Goal: Task Accomplishment & Management: Use online tool/utility

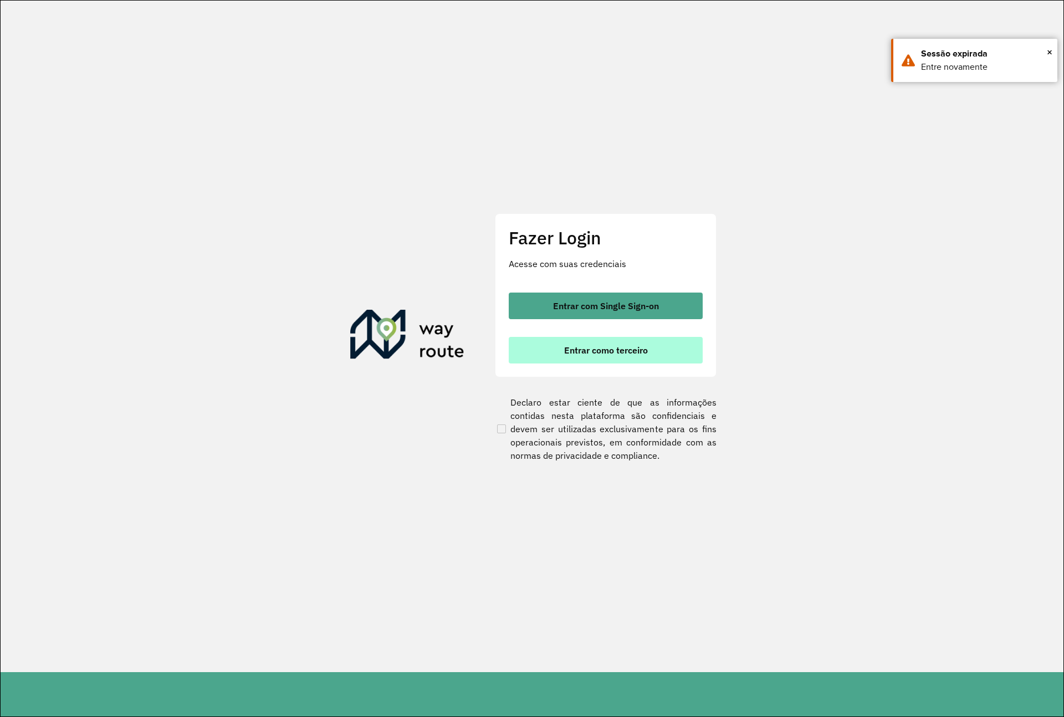
click at [593, 351] on span "Entrar como terceiro" at bounding box center [606, 350] width 84 height 9
click at [596, 346] on span "Entrar como terceiro" at bounding box center [606, 350] width 84 height 9
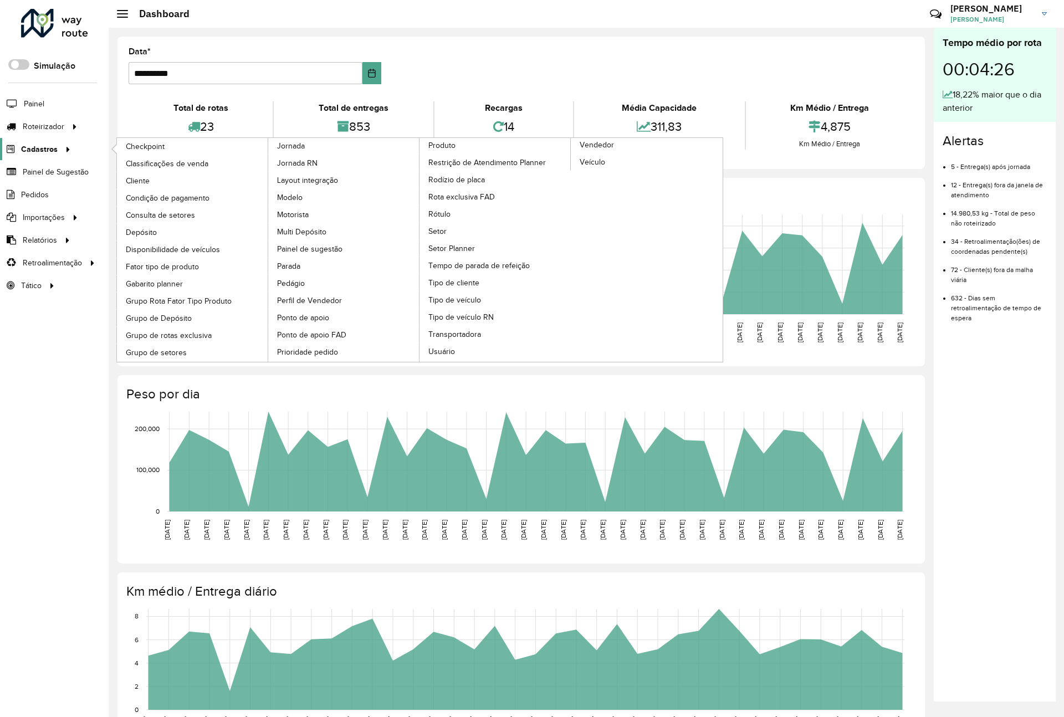
click at [55, 150] on span "Cadastros" at bounding box center [39, 149] width 37 height 12
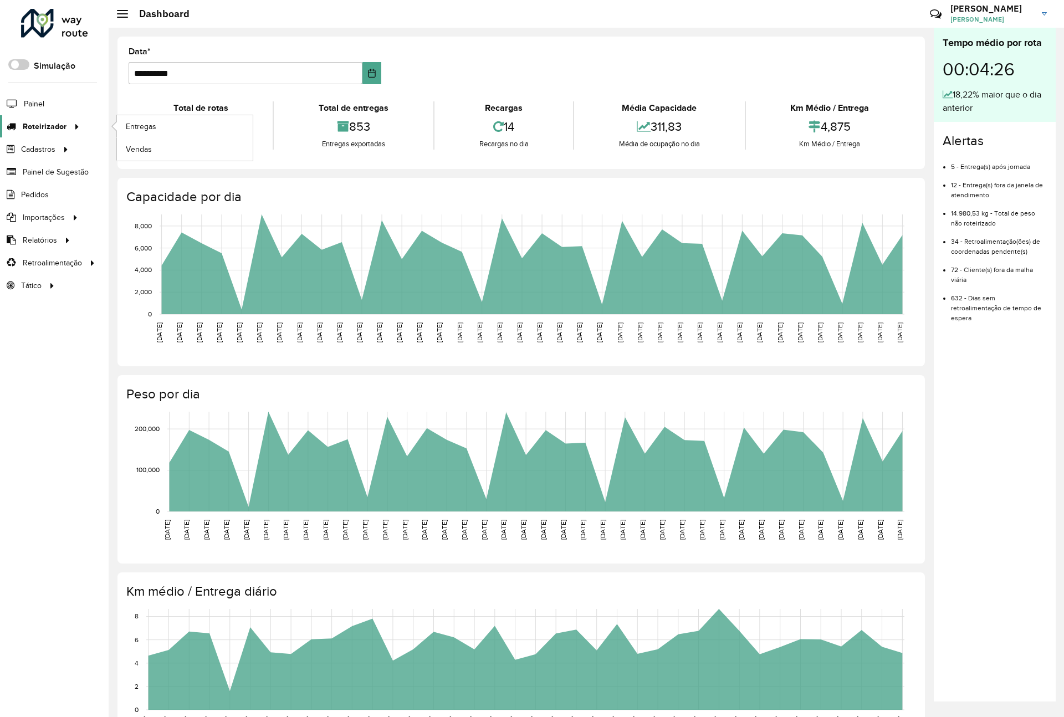
click at [63, 125] on span "Roteirizador" at bounding box center [45, 127] width 44 height 12
click at [60, 126] on span "Roteirizador" at bounding box center [45, 127] width 44 height 12
click at [138, 128] on span "Entregas" at bounding box center [142, 127] width 32 height 12
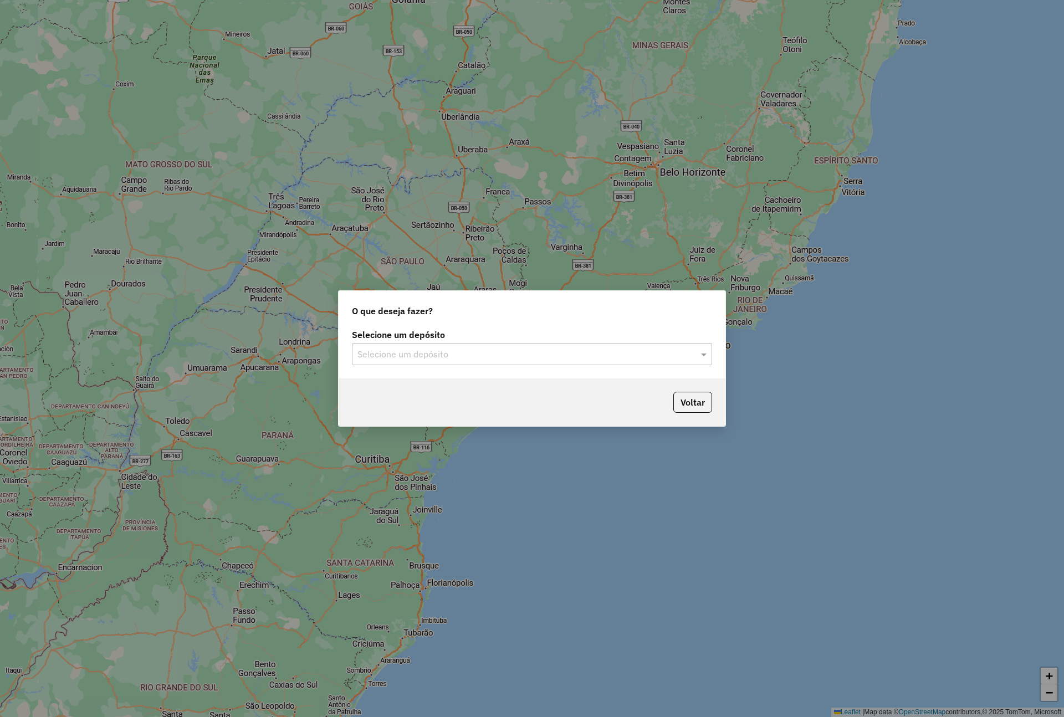
click at [542, 361] on input "text" at bounding box center [520, 354] width 327 height 13
click at [485, 353] on input "text" at bounding box center [520, 354] width 327 height 13
click at [446, 381] on div "Via Bebidas" at bounding box center [532, 386] width 358 height 19
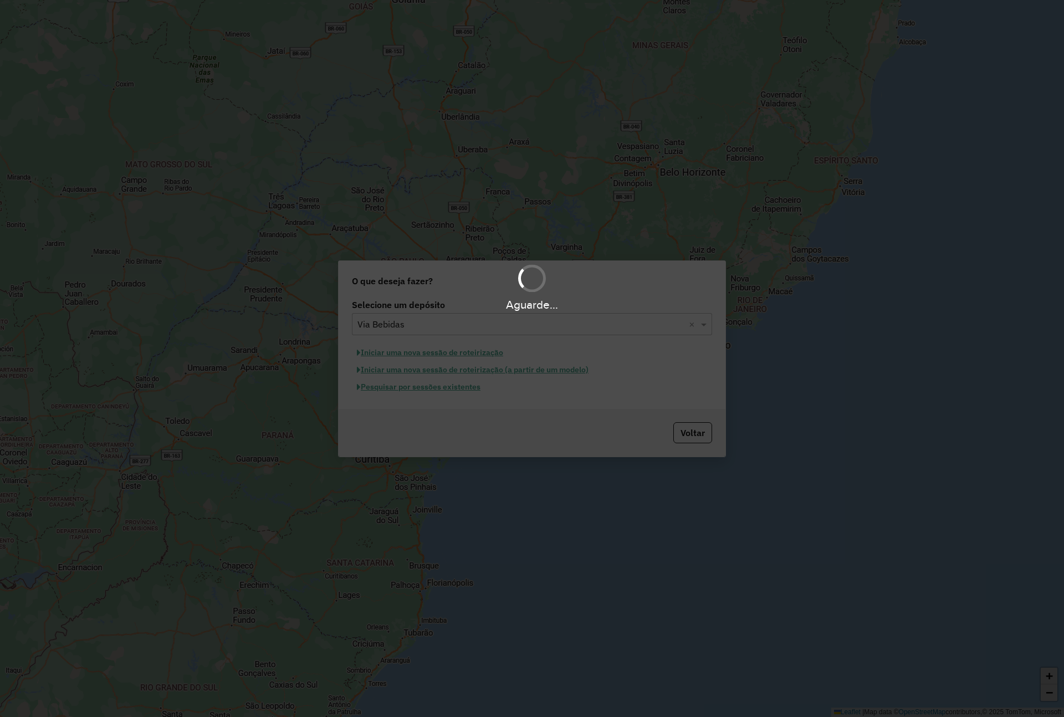
click at [458, 391] on div "Aguarde..." at bounding box center [532, 358] width 1064 height 717
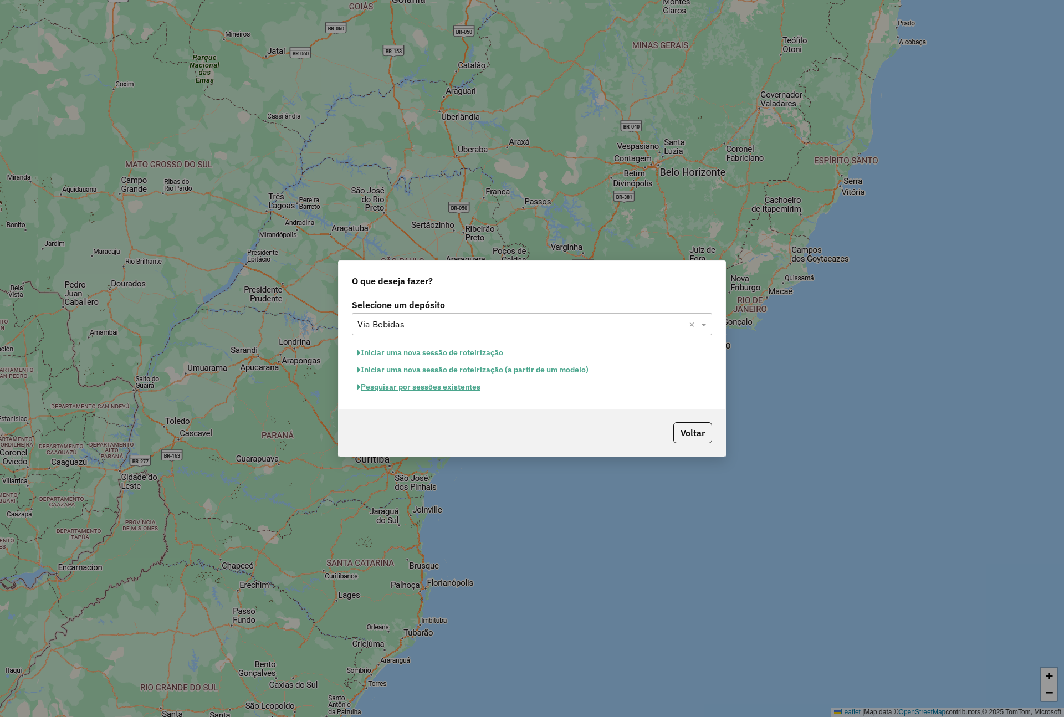
click at [444, 391] on button "Pesquisar por sessões existentes" at bounding box center [419, 386] width 134 height 17
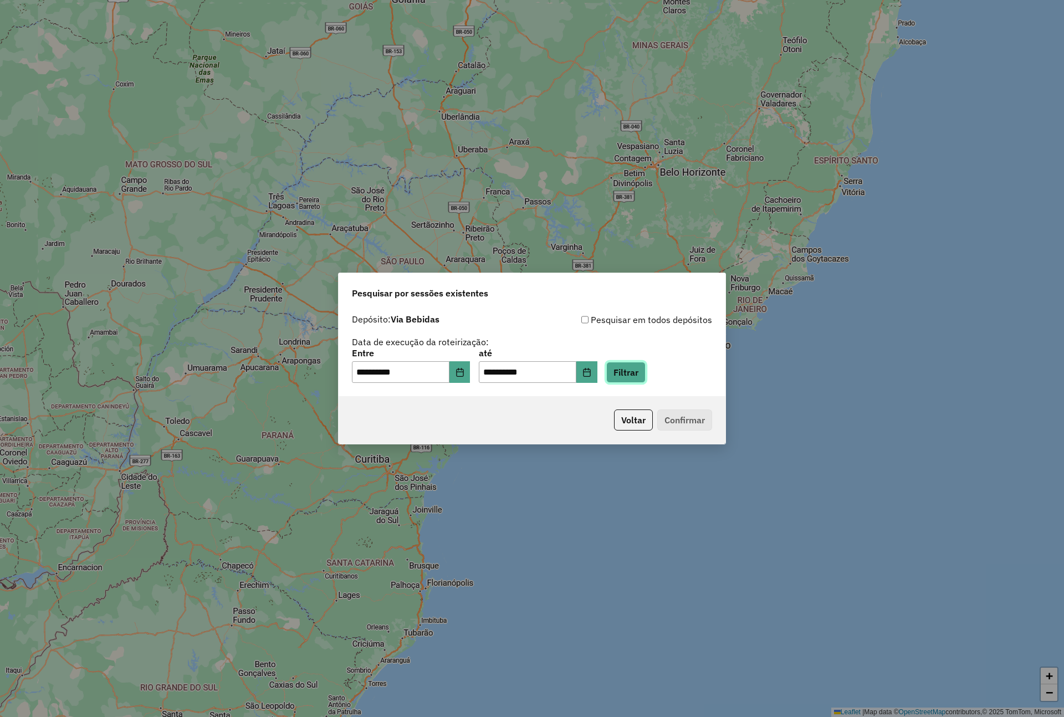
drag, startPoint x: 637, startPoint y: 369, endPoint x: 608, endPoint y: 391, distance: 36.3
click at [637, 371] on button "Filtrar" at bounding box center [625, 372] width 39 height 21
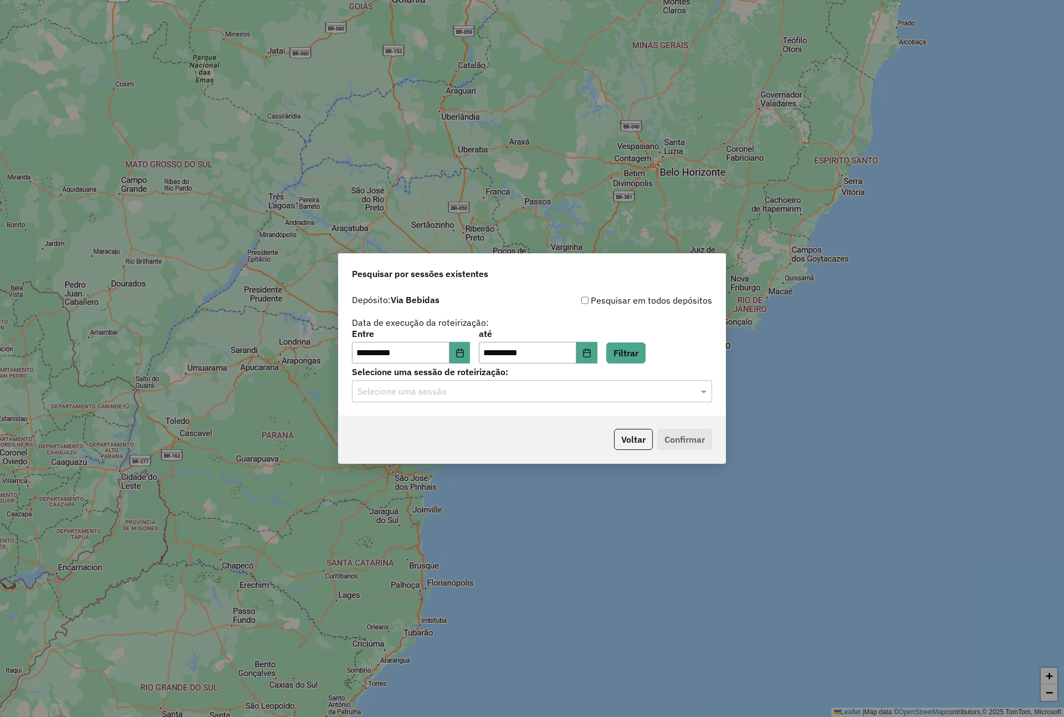
click at [454, 391] on input "text" at bounding box center [520, 391] width 327 height 13
click at [442, 421] on span "978667 - 13/08/2025 18:25" at bounding box center [399, 423] width 85 height 9
click at [694, 436] on button "Confirmar" at bounding box center [684, 439] width 55 height 21
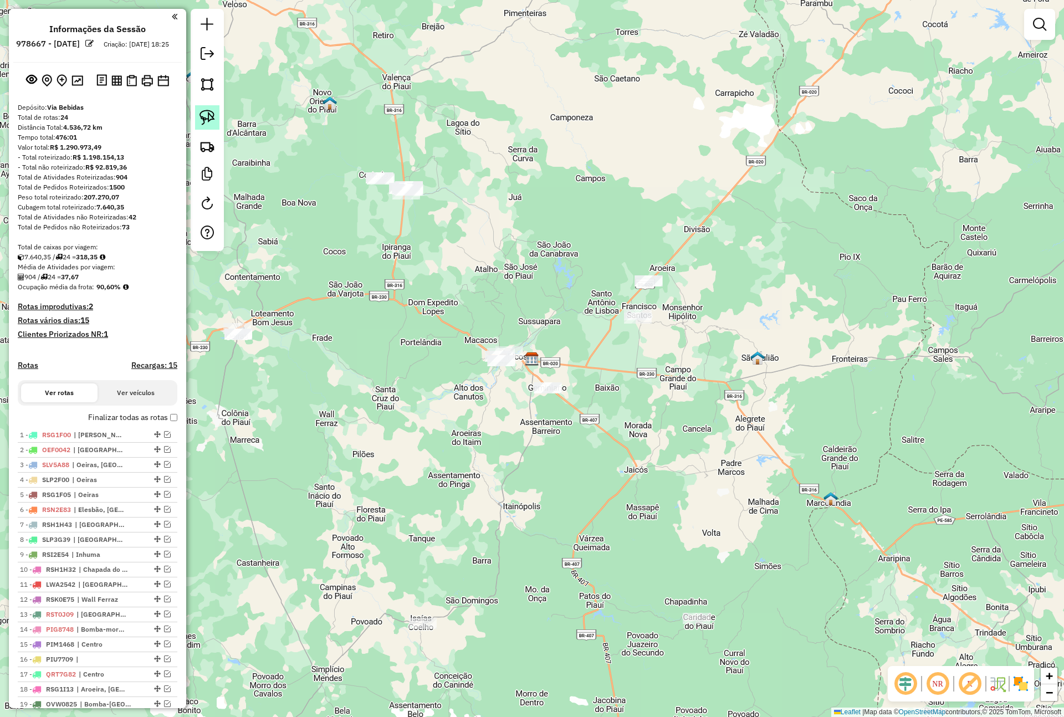
click at [211, 111] on img at bounding box center [207, 118] width 16 height 16
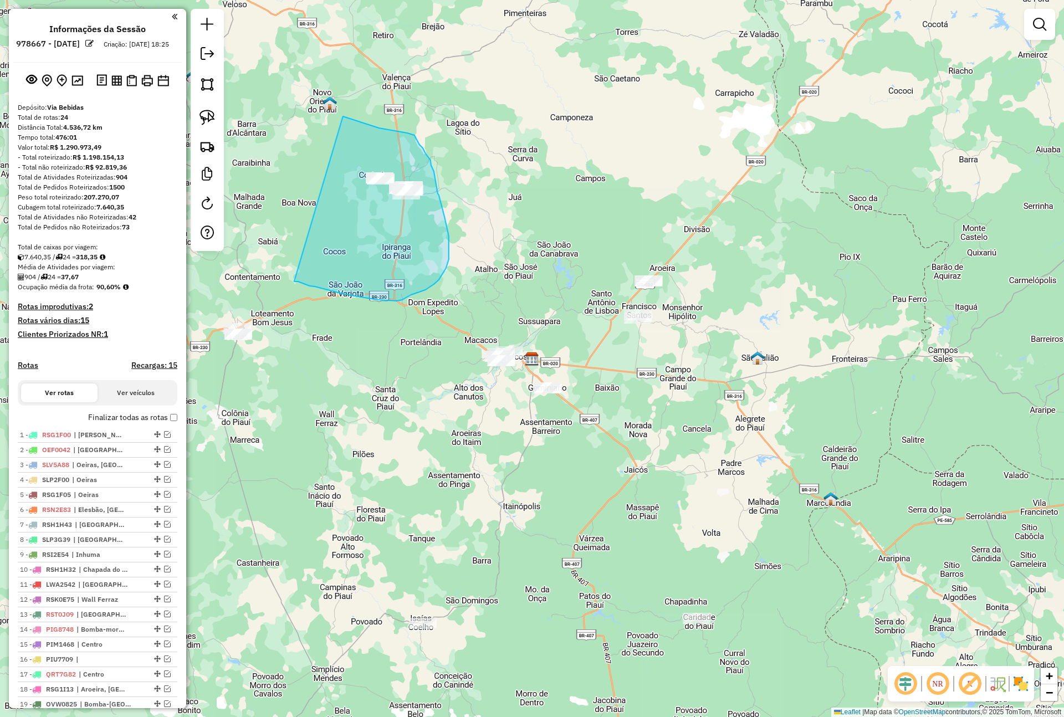
drag, startPoint x: 294, startPoint y: 281, endPoint x: 343, endPoint y: 116, distance: 172.2
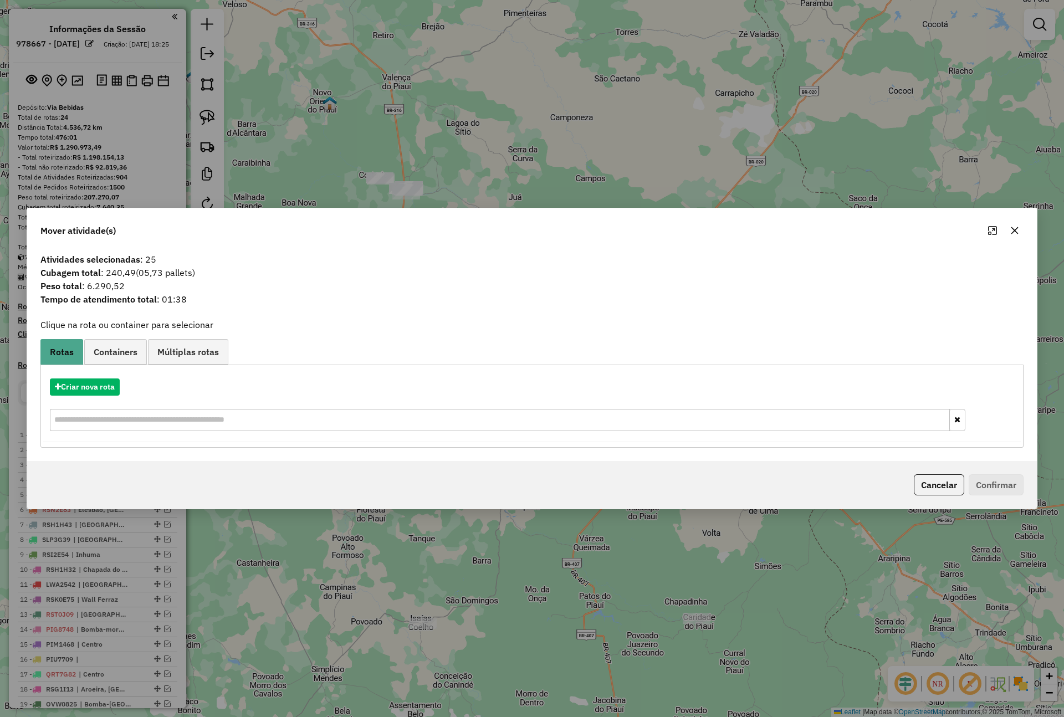
click at [1019, 225] on button "button" at bounding box center [1015, 231] width 18 height 18
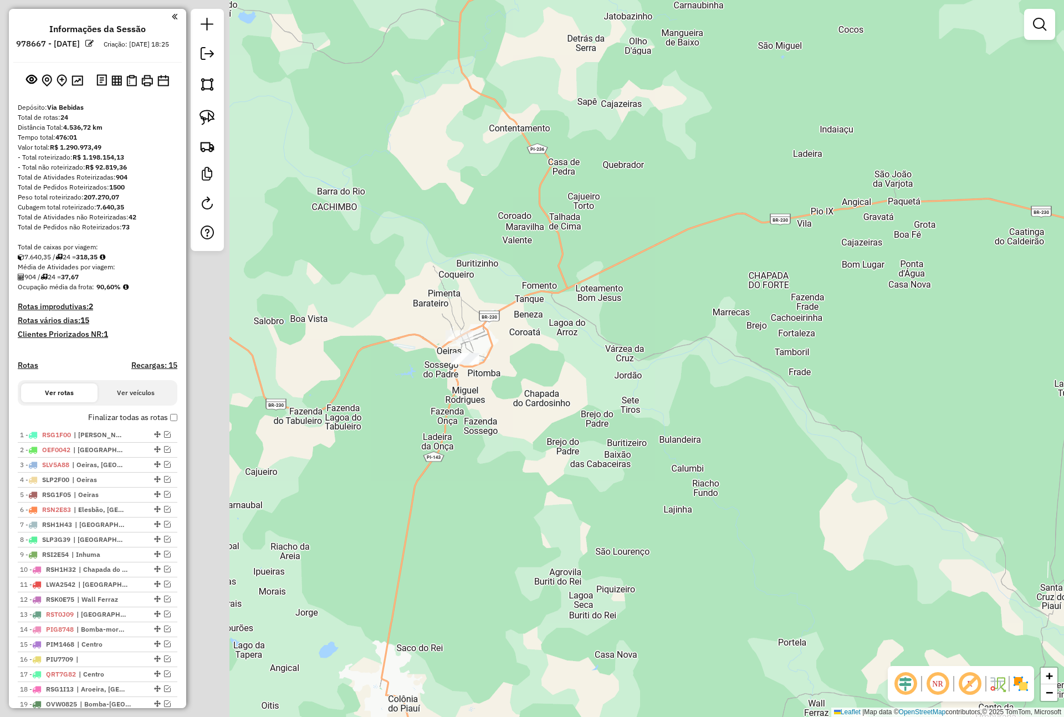
drag, startPoint x: 366, startPoint y: 346, endPoint x: 676, endPoint y: 357, distance: 310.5
click at [676, 357] on div "Janela de atendimento Grade de atendimento Capacidade Transportadoras Veículos …" at bounding box center [532, 358] width 1064 height 717
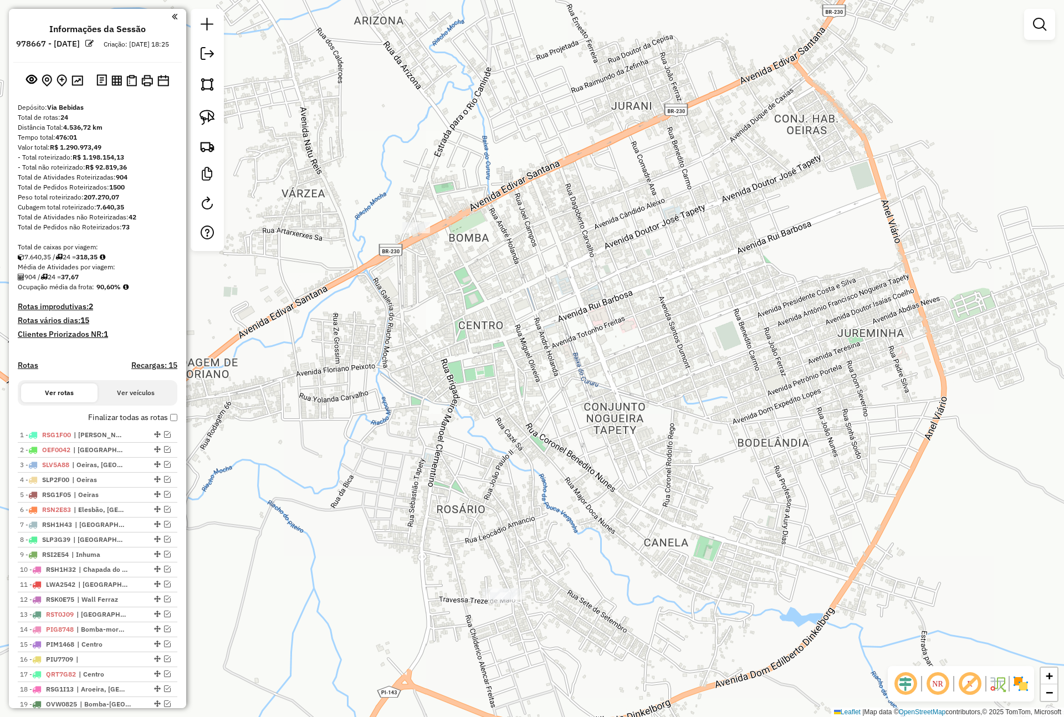
click at [416, 233] on div at bounding box center [416, 227] width 28 height 11
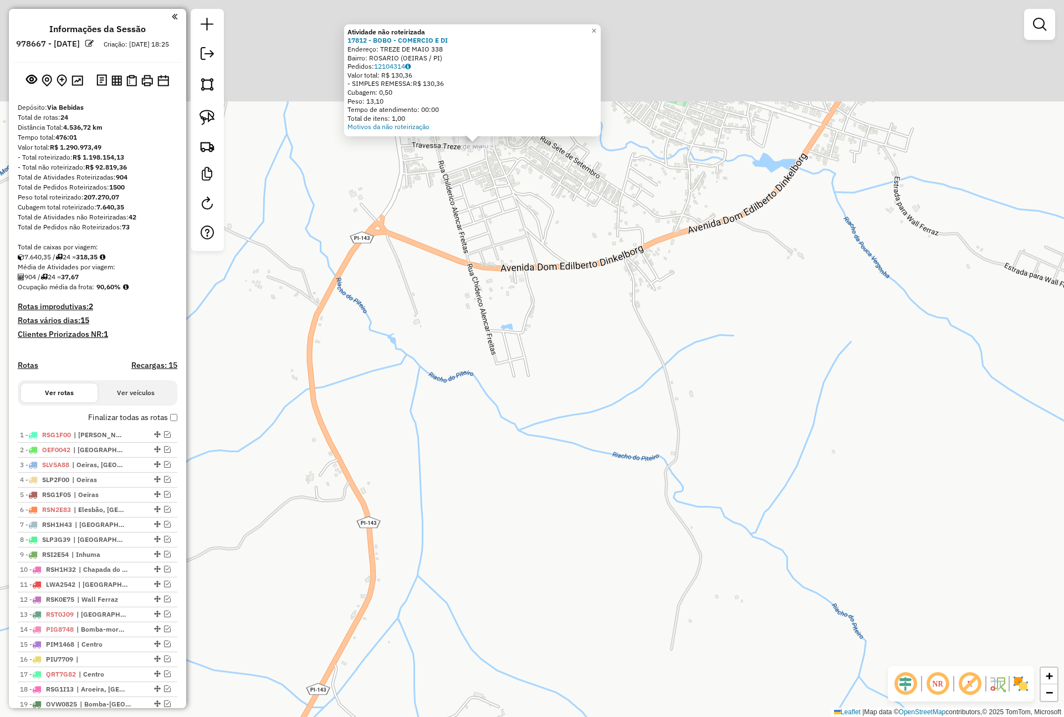
drag, startPoint x: 459, startPoint y: 223, endPoint x: 483, endPoint y: 333, distance: 112.1
click at [489, 369] on div "Atividade não roteirizada 17812 - BOBO - COMERCIO E DI Endereço: TREZE DE MAIO …" at bounding box center [532, 358] width 1064 height 717
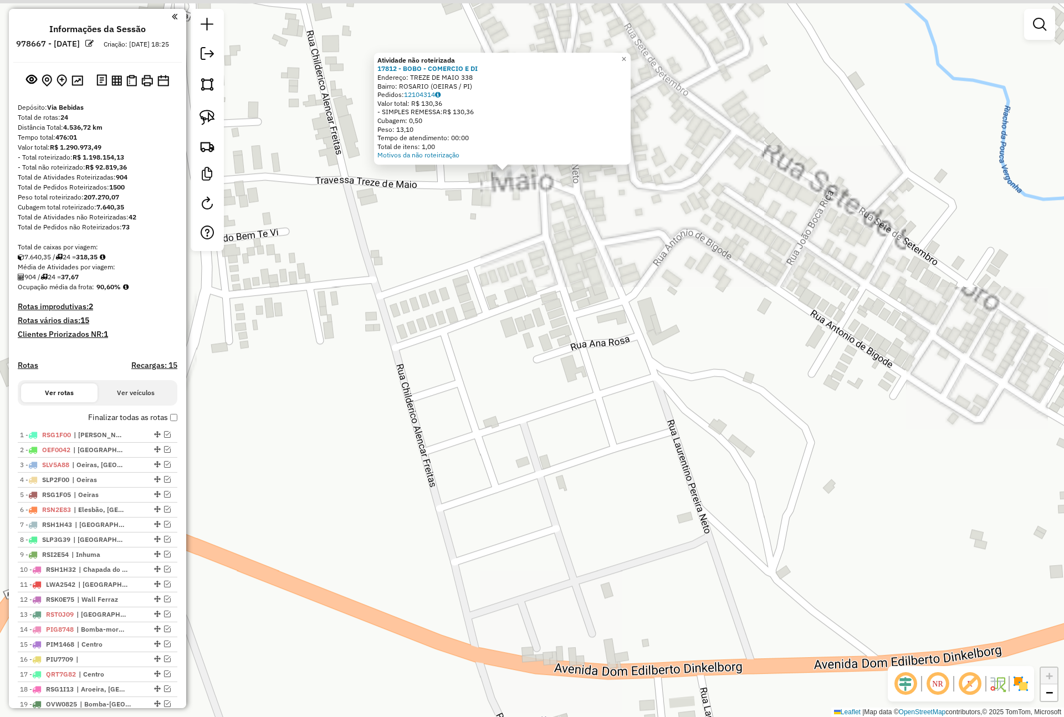
drag, startPoint x: 487, startPoint y: 153, endPoint x: 457, endPoint y: 310, distance: 159.1
click at [457, 310] on div "Atividade não roteirizada 17812 - BOBO - COMERCIO E DI Endereço: TREZE DE MAIO …" at bounding box center [532, 358] width 1064 height 717
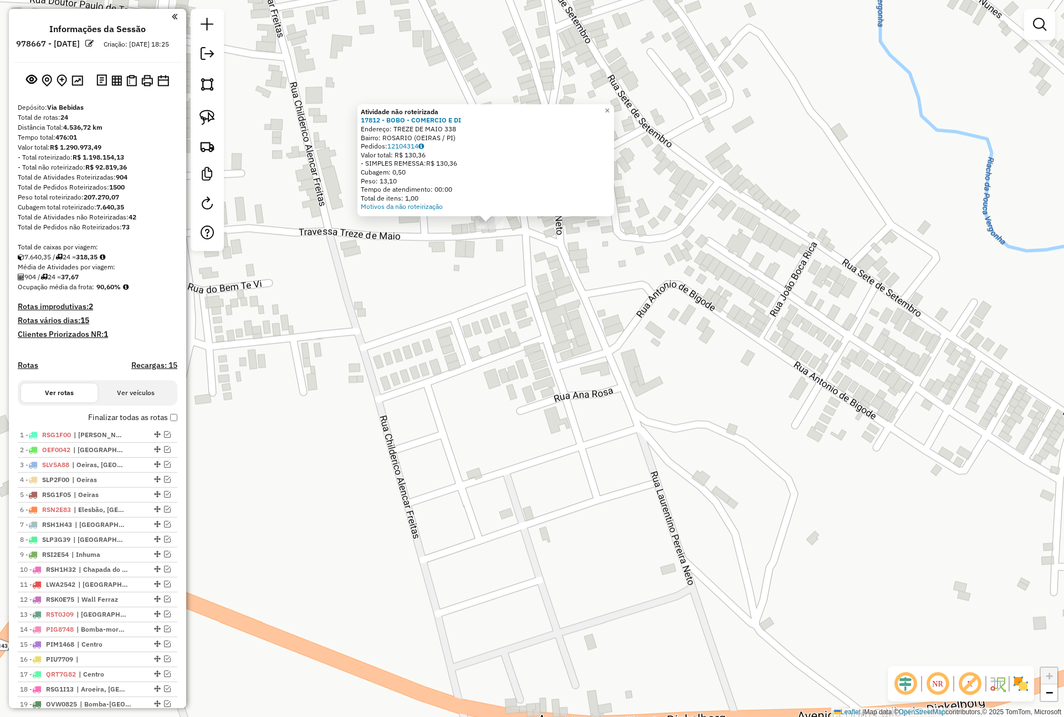
click at [503, 243] on div "Atividade não roteirizada 17812 - BOBO - COMERCIO E DI Endereço: TREZE DE MAIO …" at bounding box center [532, 358] width 1064 height 717
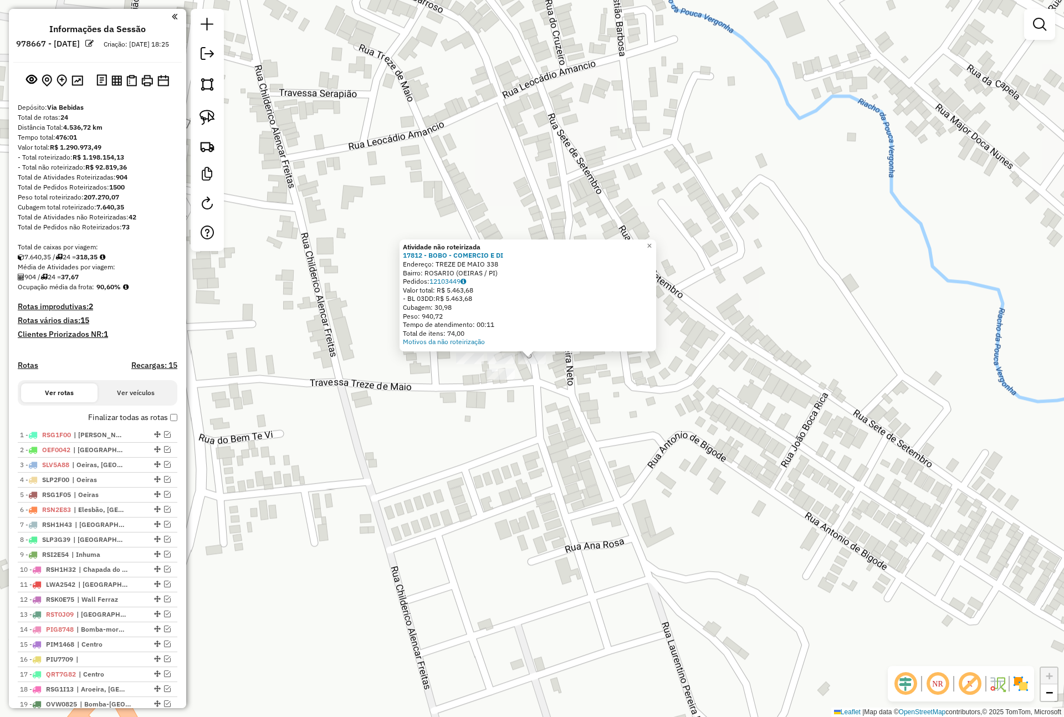
click at [522, 212] on div "Atividade não roteirizada 17812 - BOBO - COMERCIO E DI Endereço: TREZE DE MAIO …" at bounding box center [532, 358] width 1064 height 717
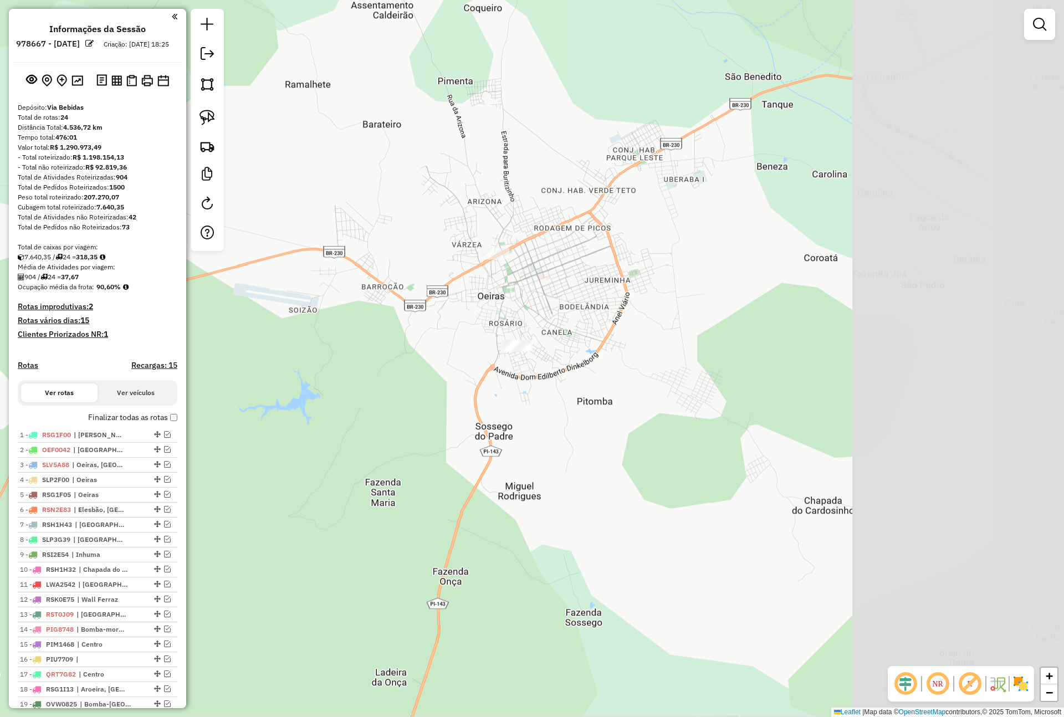
drag, startPoint x: 878, startPoint y: 335, endPoint x: 557, endPoint y: 326, distance: 320.4
click at [557, 326] on div "Janela de atendimento Grade de atendimento Capacidade Transportadoras Veículos …" at bounding box center [532, 358] width 1064 height 717
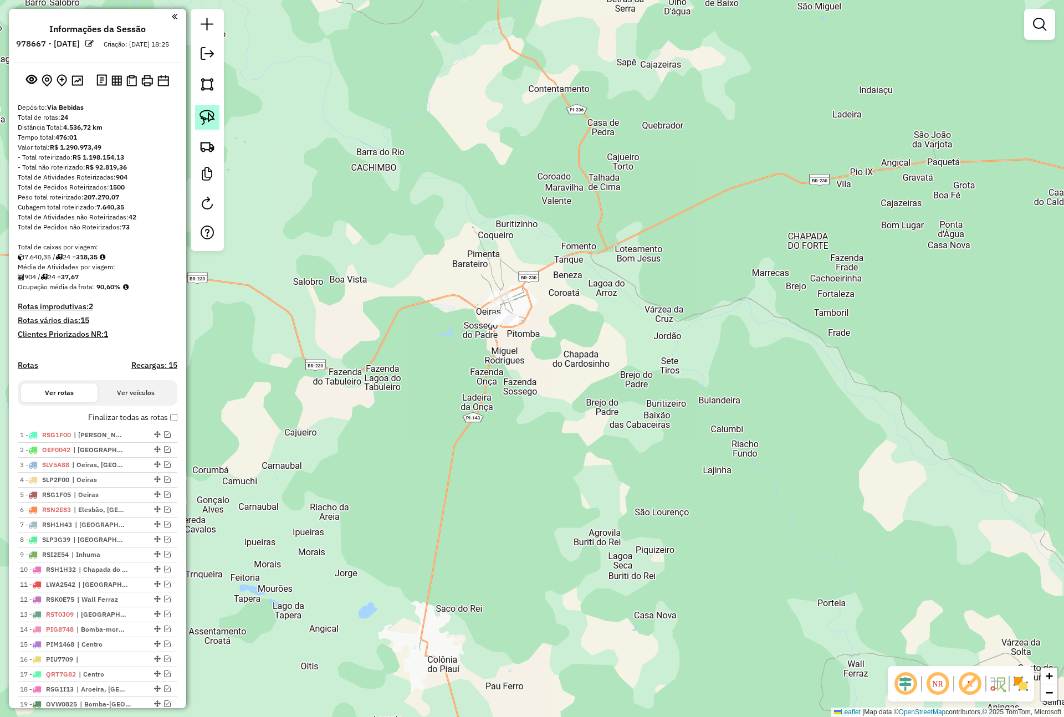
click at [199, 113] on img at bounding box center [207, 118] width 16 height 16
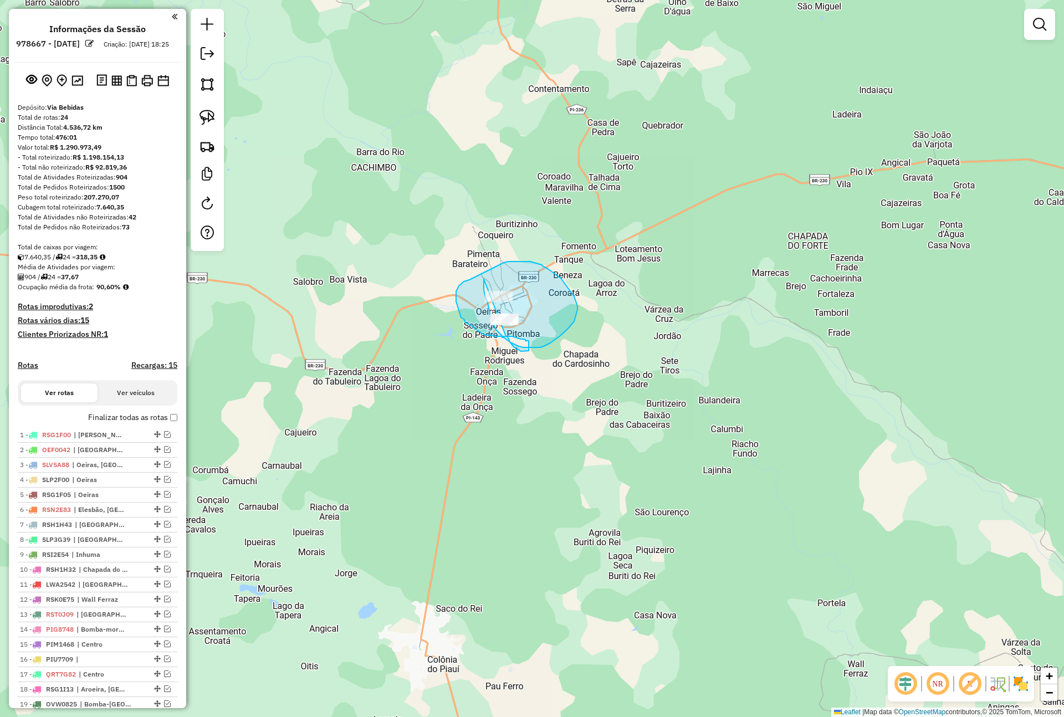
drag, startPoint x: 484, startPoint y: 279, endPoint x: 507, endPoint y: 335, distance: 60.1
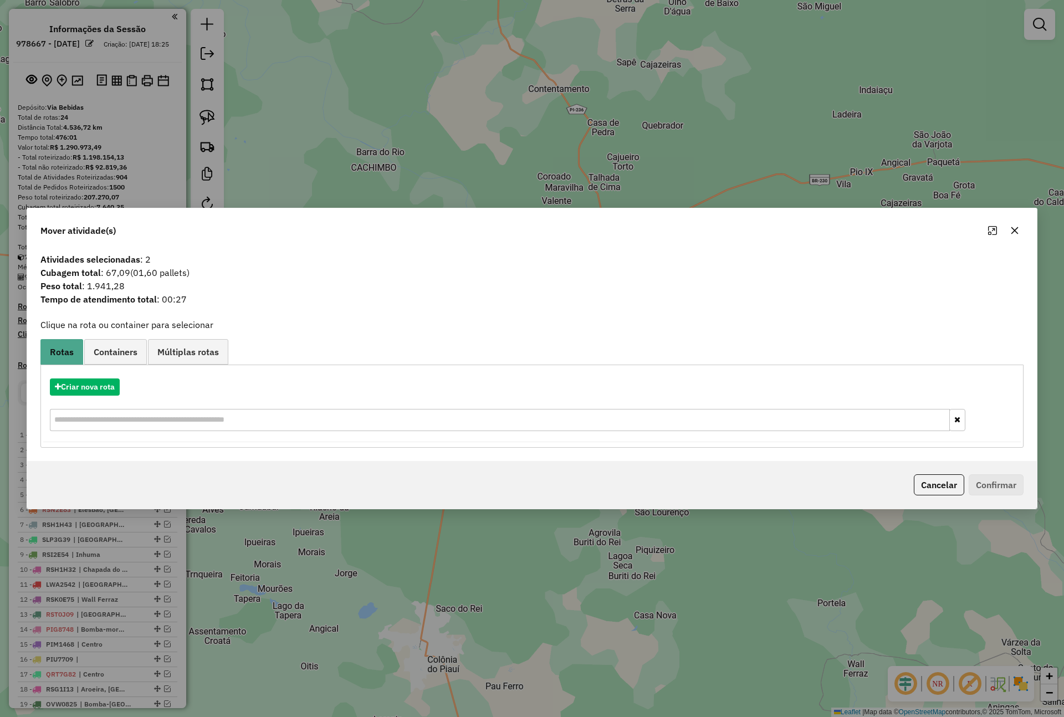
click at [331, 163] on div "Mover atividade(s) Atividades selecionadas : 2 Cubagem total : 67,09 (01,60 pal…" at bounding box center [532, 358] width 1064 height 717
click at [1012, 233] on icon "button" at bounding box center [1014, 230] width 9 height 9
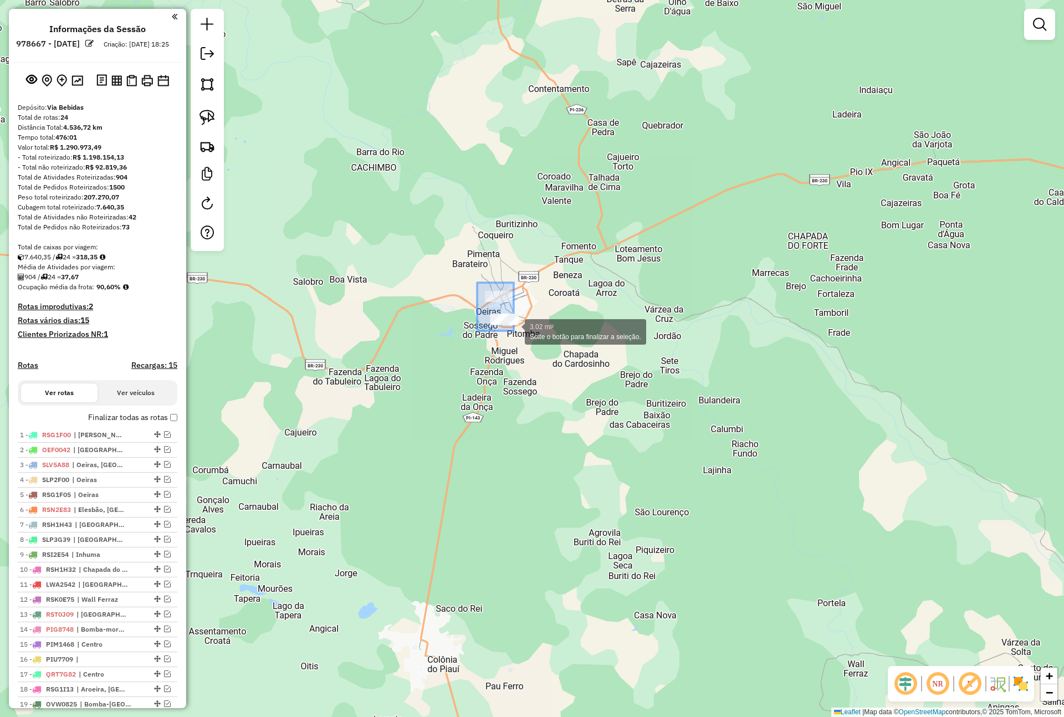
drag, startPoint x: 477, startPoint y: 283, endPoint x: 516, endPoint y: 326, distance: 58.1
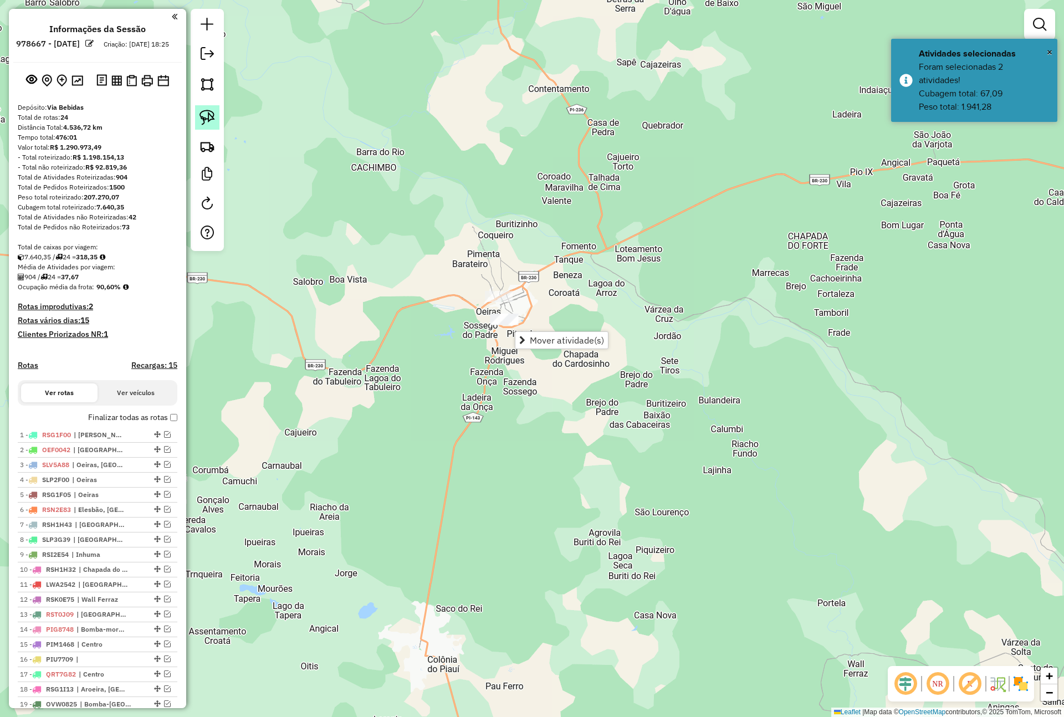
click at [218, 115] on div at bounding box center [207, 130] width 33 height 242
drag, startPoint x: 213, startPoint y: 111, endPoint x: 241, endPoint y: 131, distance: 34.6
click at [213, 112] on img at bounding box center [207, 118] width 16 height 16
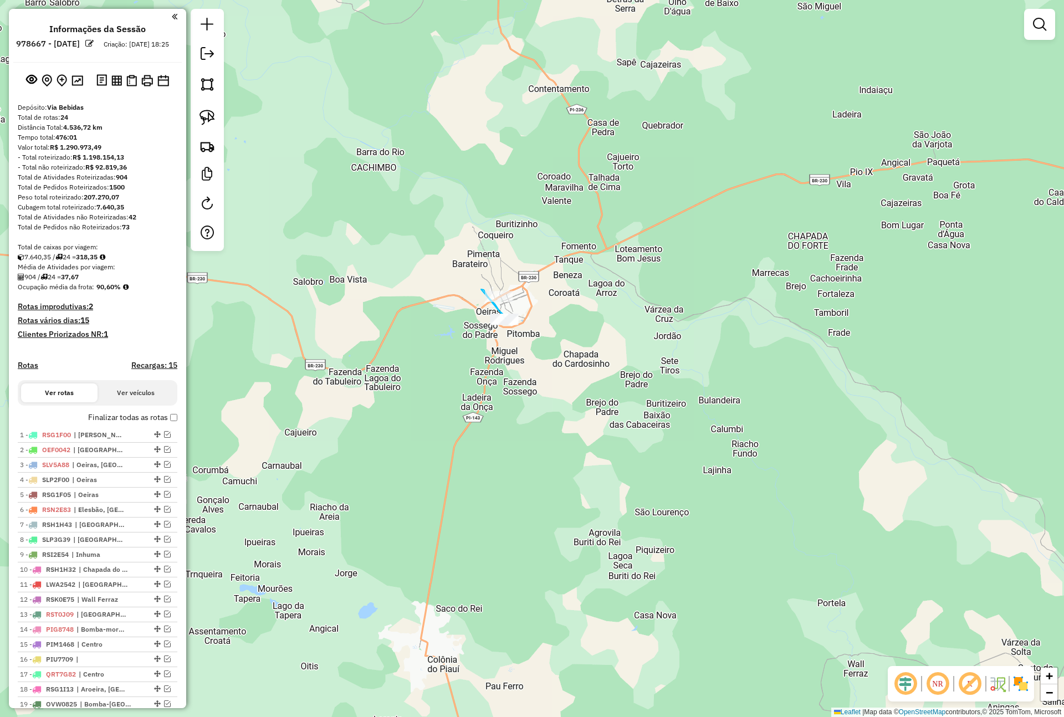
click at [506, 319] on div "Janela de atendimento Grade de atendimento Capacidade Transportadoras Veículos …" at bounding box center [532, 358] width 1064 height 717
drag, startPoint x: 211, startPoint y: 119, endPoint x: 244, endPoint y: 130, distance: 35.0
click at [213, 119] on img at bounding box center [207, 118] width 16 height 16
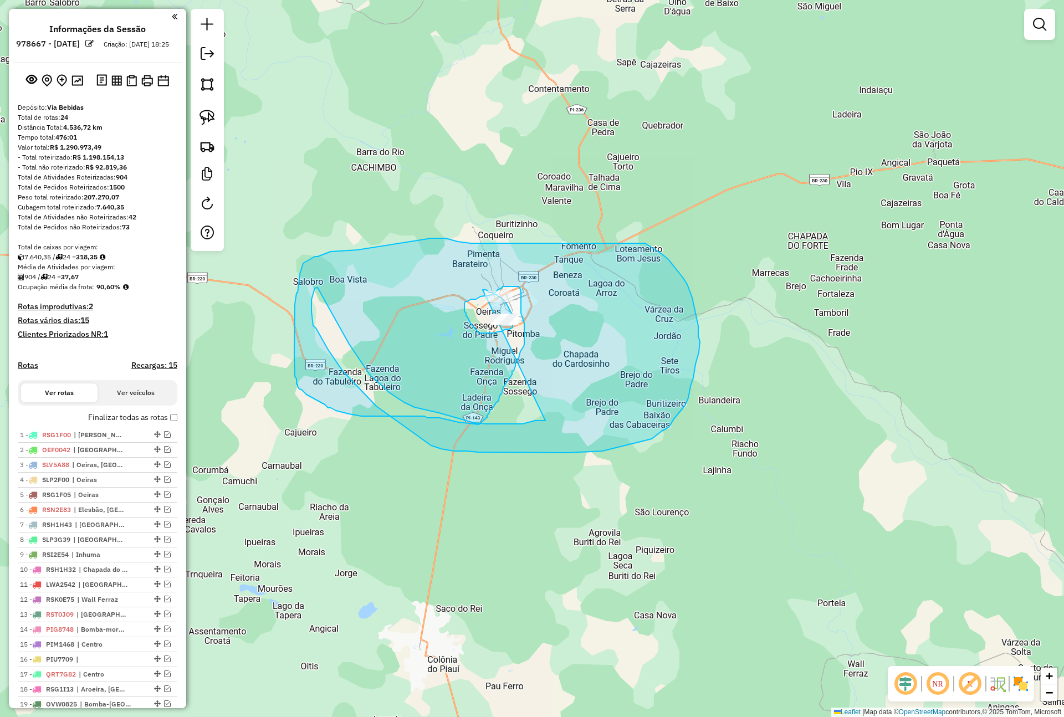
drag, startPoint x: 483, startPoint y: 290, endPoint x: 549, endPoint y: 419, distance: 145.2
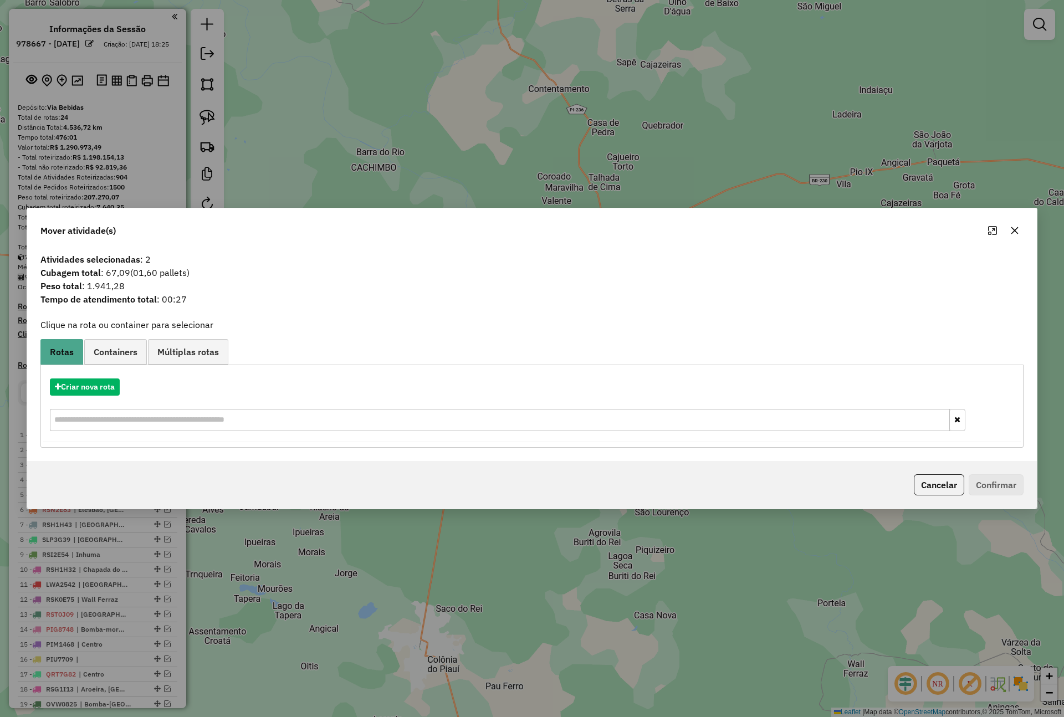
click at [1011, 232] on icon "button" at bounding box center [1014, 230] width 9 height 9
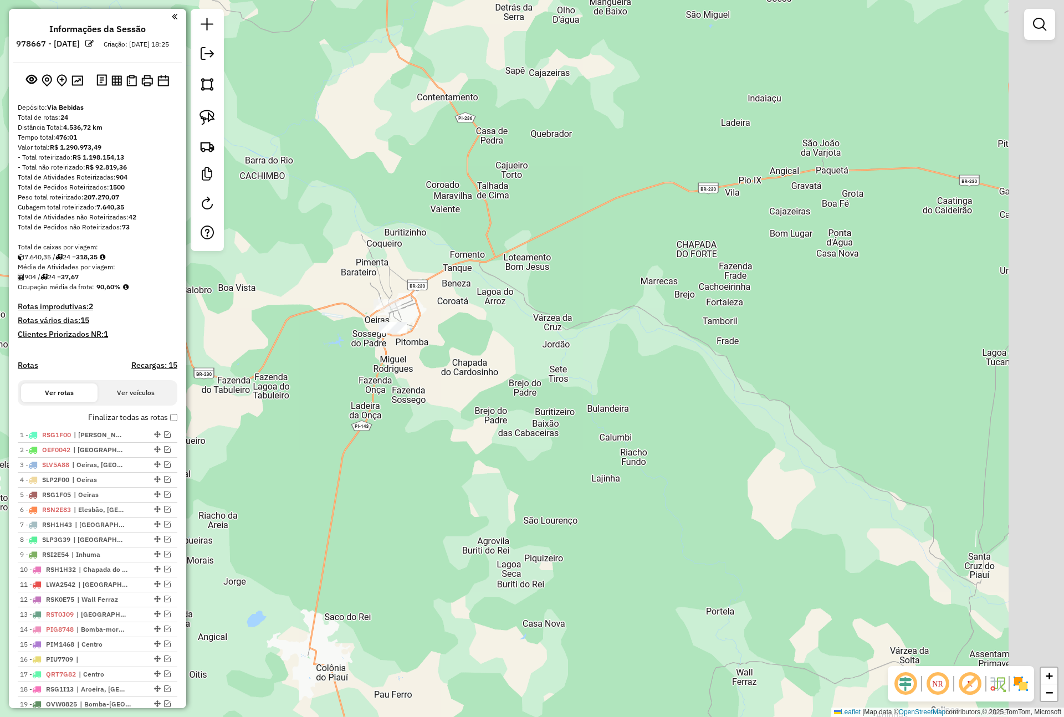
drag, startPoint x: 687, startPoint y: 316, endPoint x: 508, endPoint y: 326, distance: 179.8
click at [509, 328] on div "Janela de atendimento Grade de atendimento Capacidade Transportadoras Veículos …" at bounding box center [532, 358] width 1064 height 717
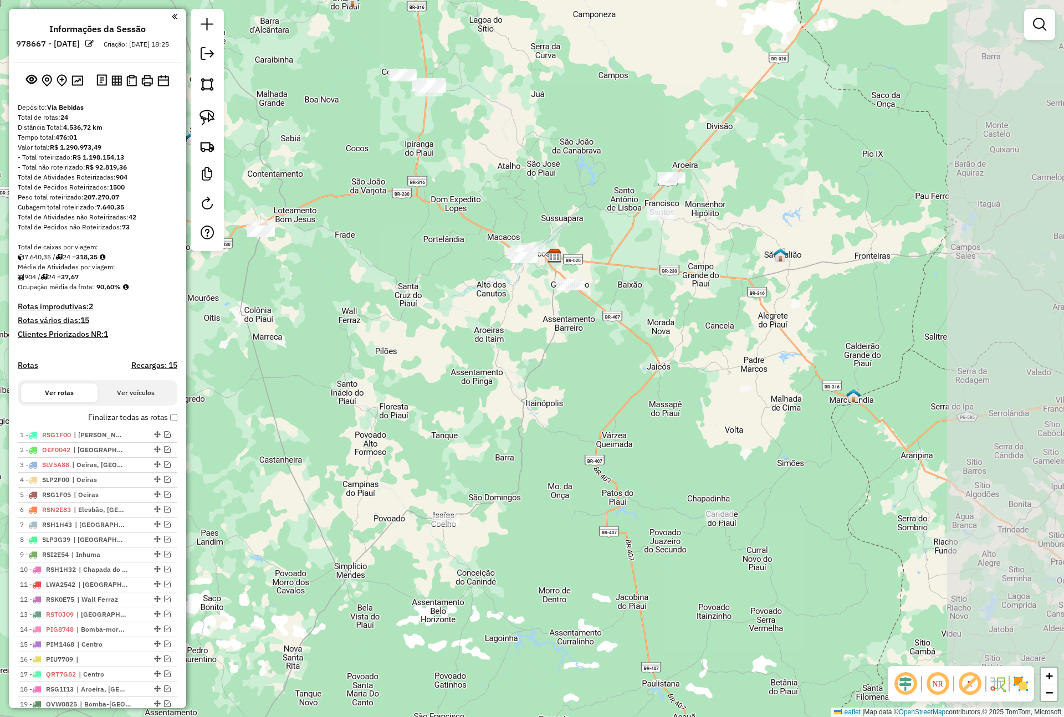
drag, startPoint x: 603, startPoint y: 577, endPoint x: 406, endPoint y: 496, distance: 213.7
click at [406, 496] on div "Janela de atendimento Grade de atendimento Capacidade Transportadoras Veículos …" at bounding box center [532, 358] width 1064 height 717
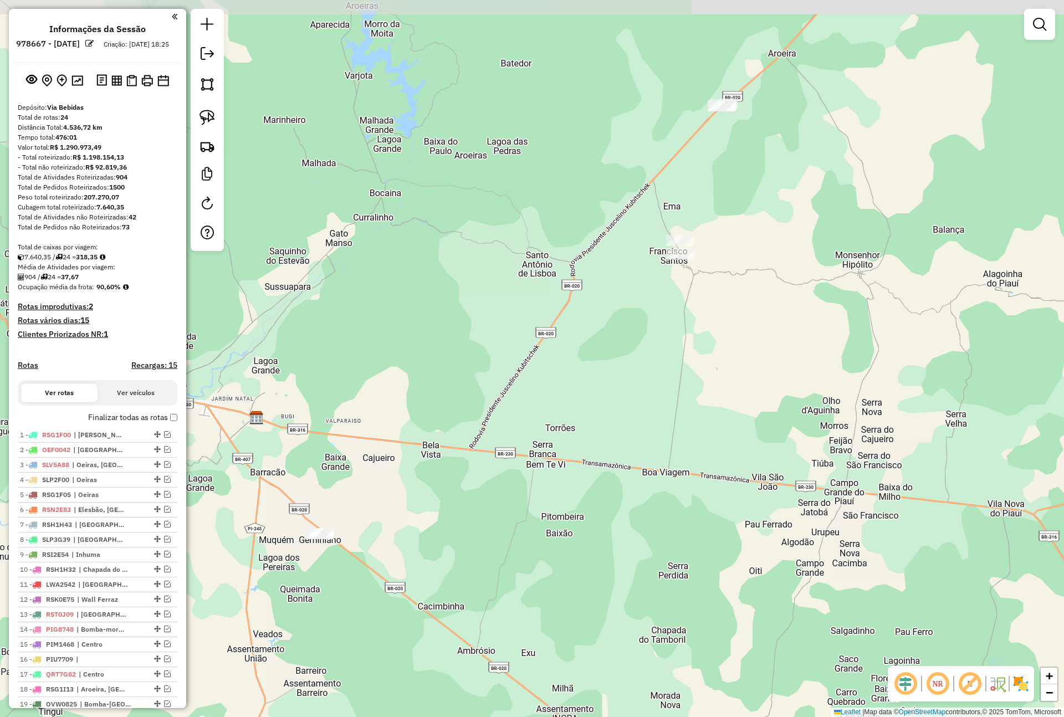
drag, startPoint x: 682, startPoint y: 175, endPoint x: 664, endPoint y: 235, distance: 63.1
click at [664, 235] on div "Janela de atendimento Grade de atendimento Capacidade Transportadoras Veículos …" at bounding box center [532, 358] width 1064 height 717
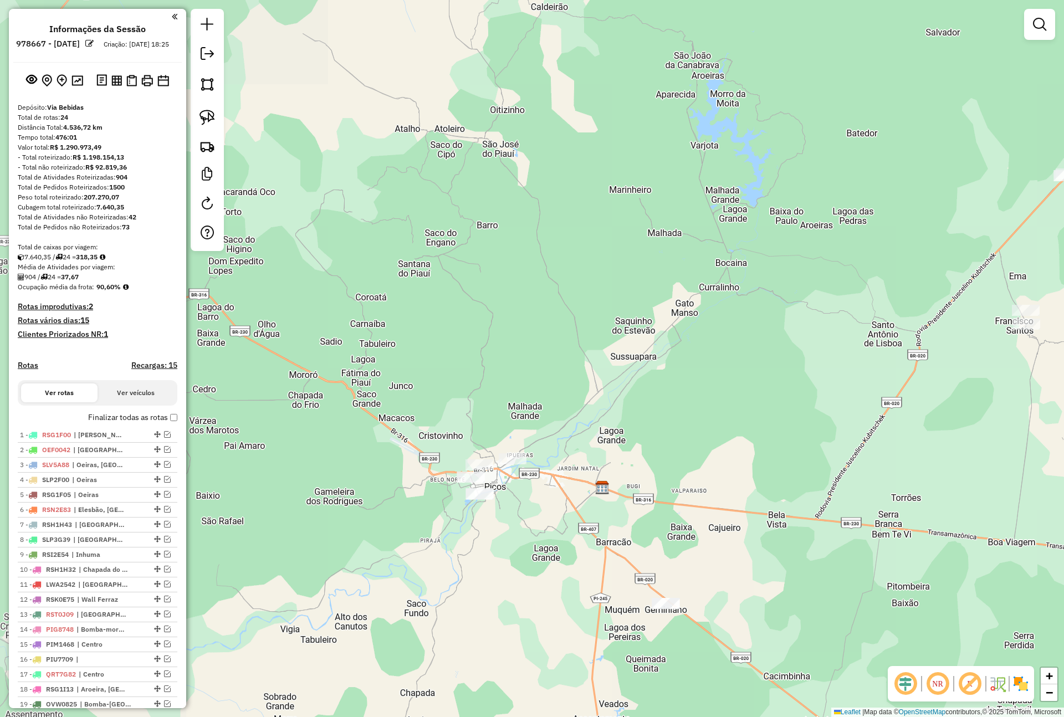
drag, startPoint x: 512, startPoint y: 273, endPoint x: 858, endPoint y: 343, distance: 352.7
click at [858, 343] on div "Janela de atendimento Grade de atendimento Capacidade Transportadoras Veículos …" at bounding box center [532, 358] width 1064 height 717
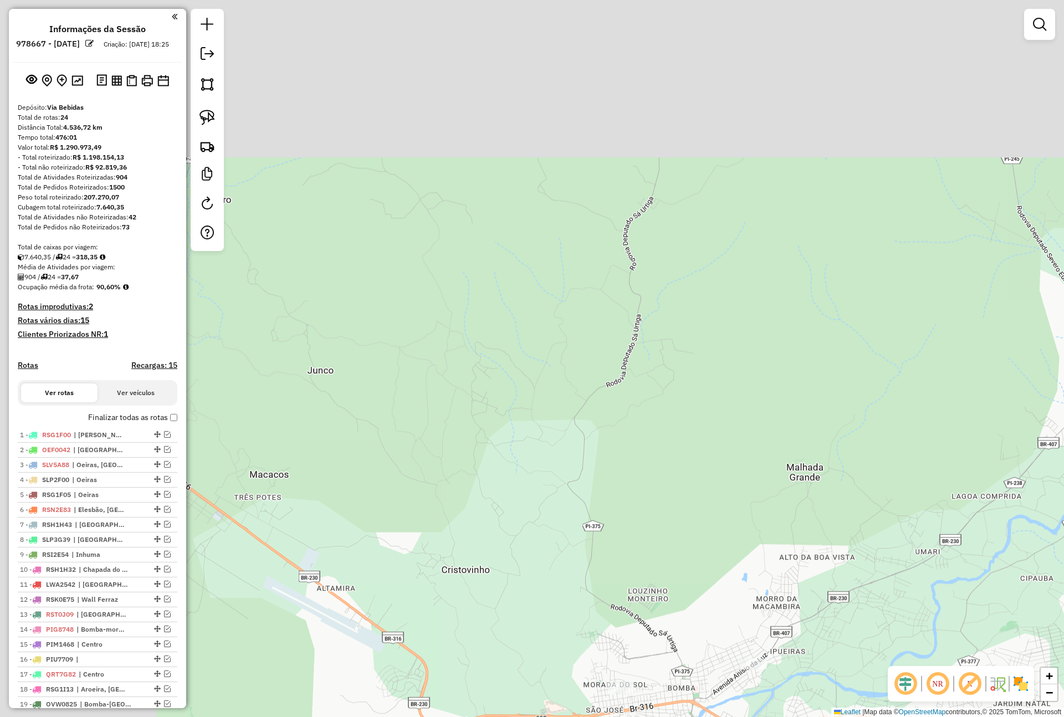
drag, startPoint x: 504, startPoint y: 491, endPoint x: 582, endPoint y: 562, distance: 105.5
click at [582, 562] on div "Janela de atendimento Grade de atendimento Capacidade Transportadoras Veículos …" at bounding box center [532, 358] width 1064 height 717
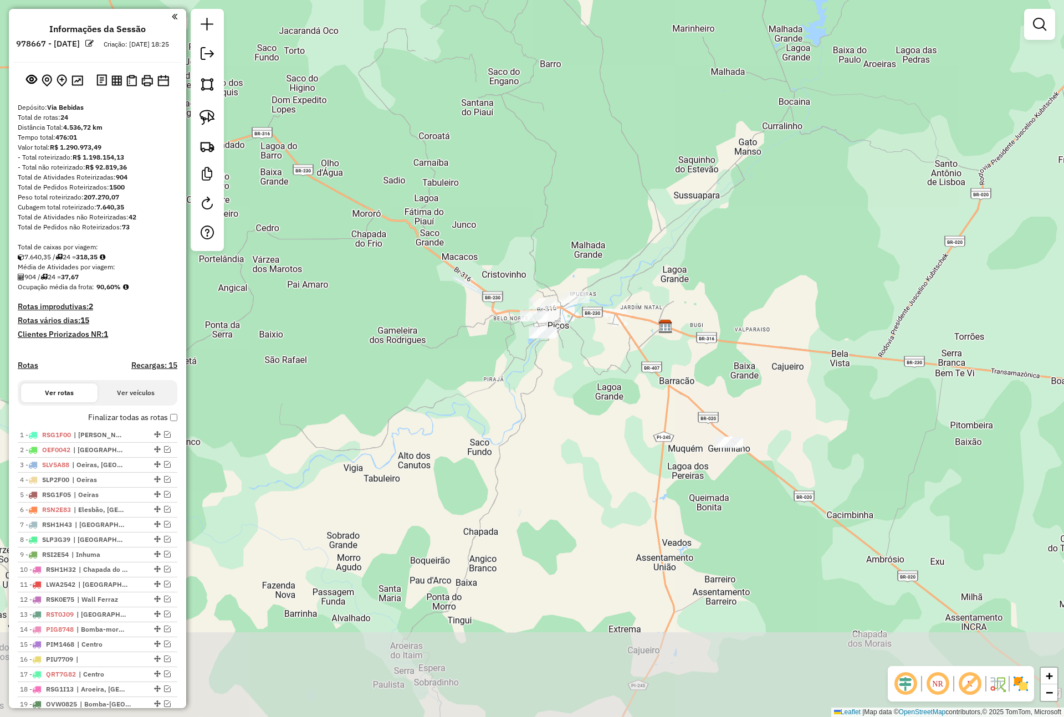
drag, startPoint x: 716, startPoint y: 569, endPoint x: 689, endPoint y: 388, distance: 183.3
click at [674, 469] on div "Janela de atendimento Grade de atendimento Capacidade Transportadoras Veículos …" at bounding box center [532, 358] width 1064 height 717
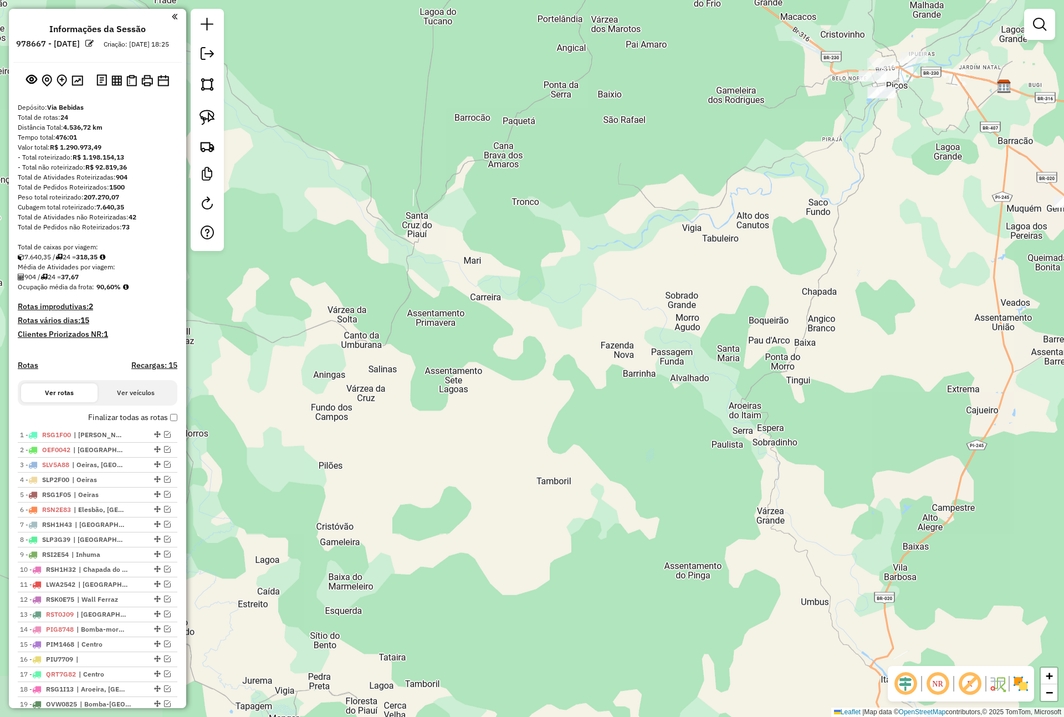
drag, startPoint x: 508, startPoint y: 397, endPoint x: 852, endPoint y: 301, distance: 357.3
click at [852, 301] on div "Janela de atendimento Grade de atendimento Capacidade Transportadoras Veículos …" at bounding box center [532, 358] width 1064 height 717
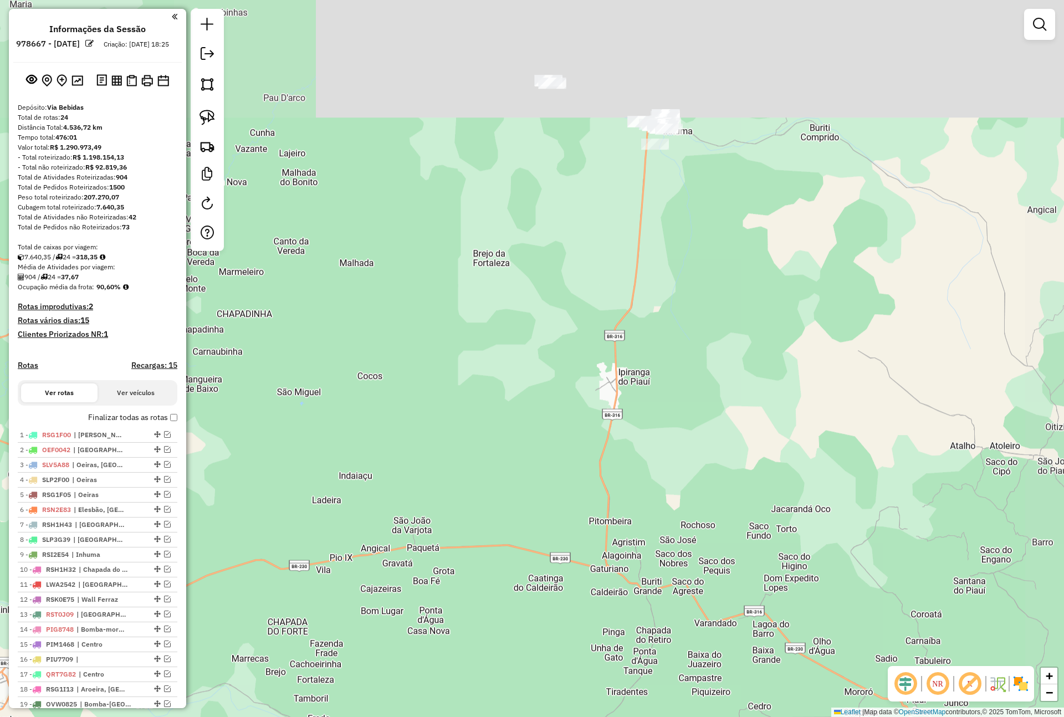
drag, startPoint x: 740, startPoint y: 139, endPoint x: 659, endPoint y: 263, distance: 148.6
click at [645, 462] on div "Janela de atendimento Grade de atendimento Capacidade Transportadoras Veículos …" at bounding box center [532, 358] width 1064 height 717
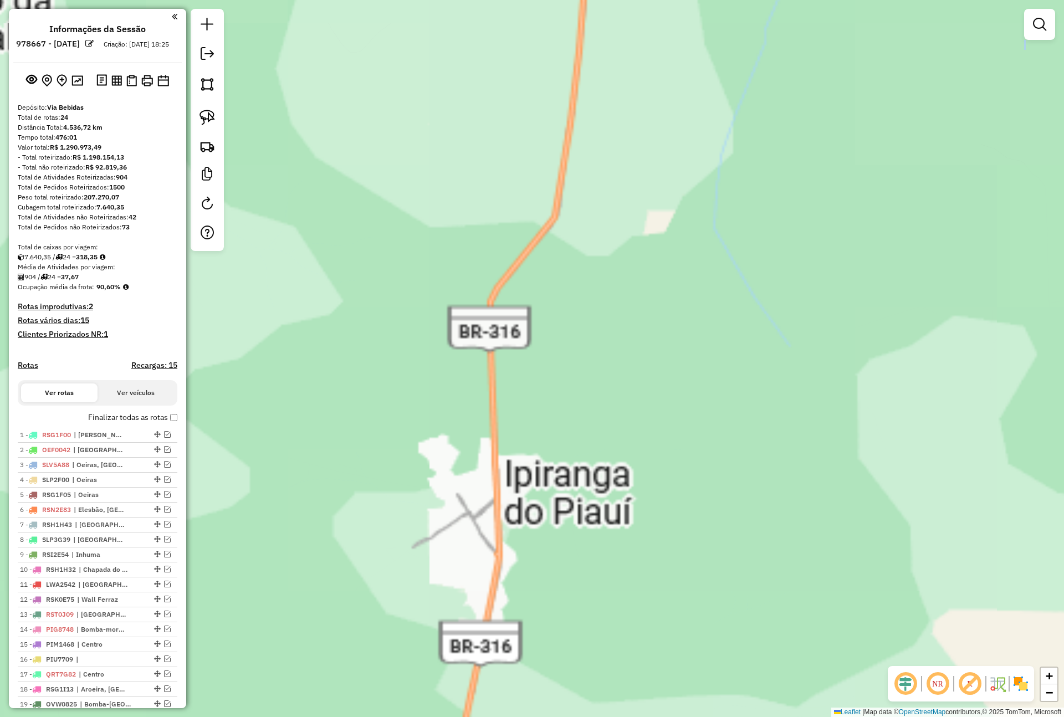
drag, startPoint x: 697, startPoint y: 135, endPoint x: 597, endPoint y: 351, distance: 238.5
click at [637, 569] on div "Janela de atendimento Grade de atendimento Capacidade Transportadoras Veículos …" at bounding box center [532, 358] width 1064 height 717
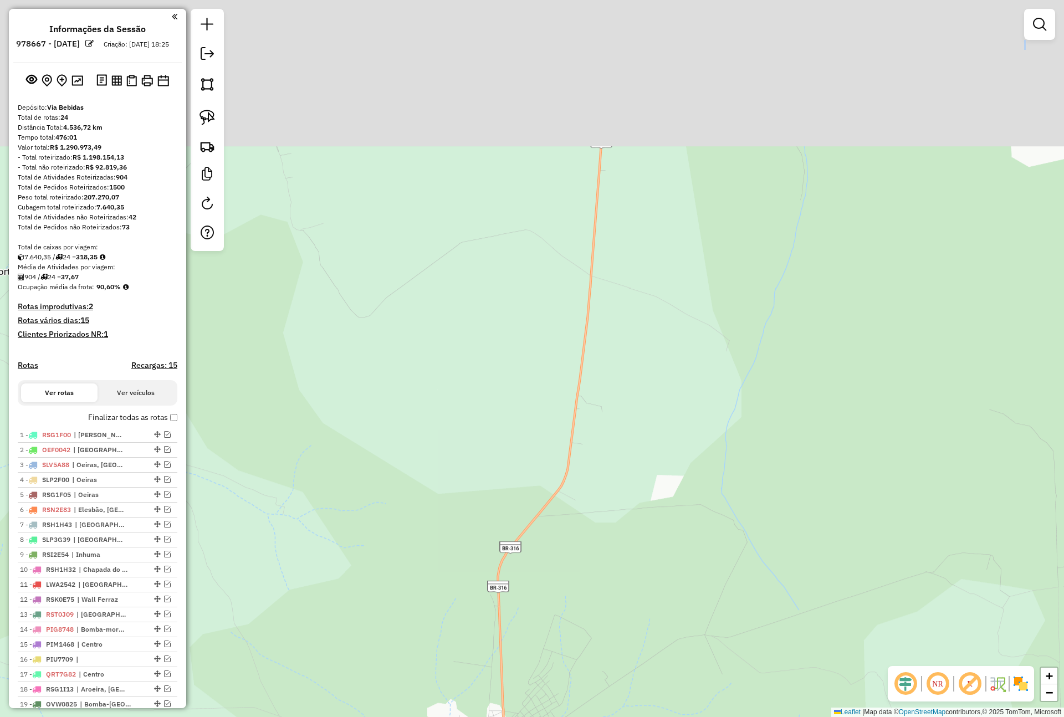
drag, startPoint x: 609, startPoint y: 191, endPoint x: 504, endPoint y: 510, distance: 336.0
click at [537, 562] on div "Janela de atendimento Grade de atendimento Capacidade Transportadoras Veículos …" at bounding box center [532, 358] width 1064 height 717
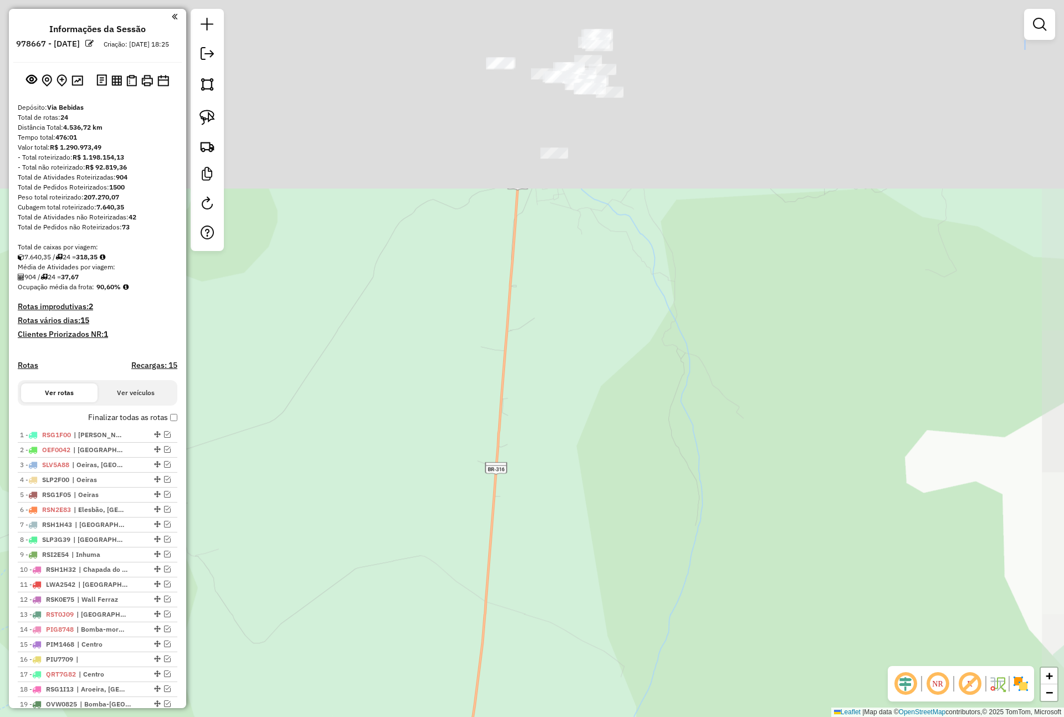
drag, startPoint x: 616, startPoint y: 210, endPoint x: 618, endPoint y: 474, distance: 264.3
click at [618, 474] on div "Janela de atendimento Grade de atendimento Capacidade Transportadoras Veículos …" at bounding box center [532, 358] width 1064 height 717
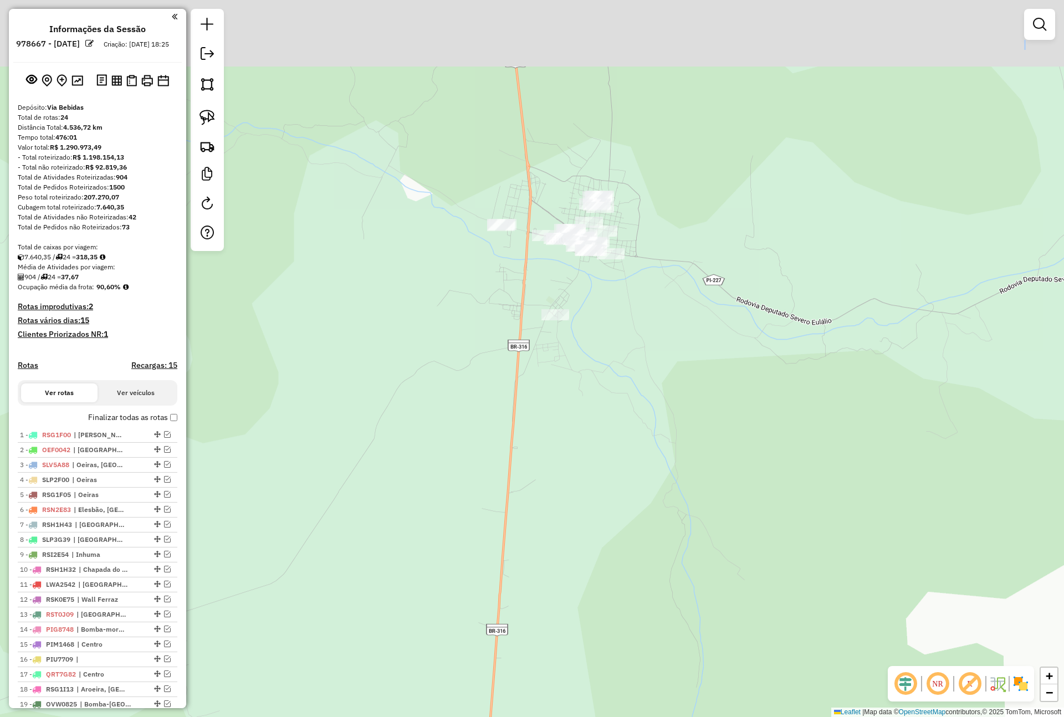
drag, startPoint x: 627, startPoint y: 293, endPoint x: 573, endPoint y: 303, distance: 54.6
click at [632, 424] on div "Janela de atendimento Grade de atendimento Capacidade Transportadoras Veículos …" at bounding box center [532, 358] width 1064 height 717
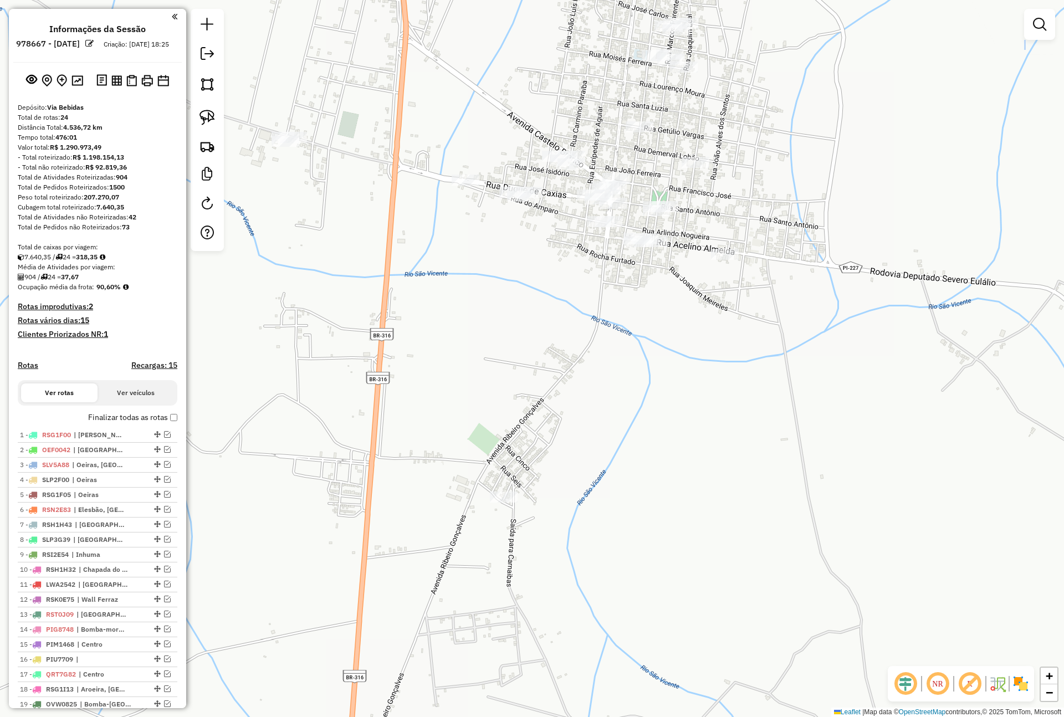
click at [494, 268] on div "Janela de atendimento Grade de atendimento Capacidade Transportadoras Veículos …" at bounding box center [532, 358] width 1064 height 717
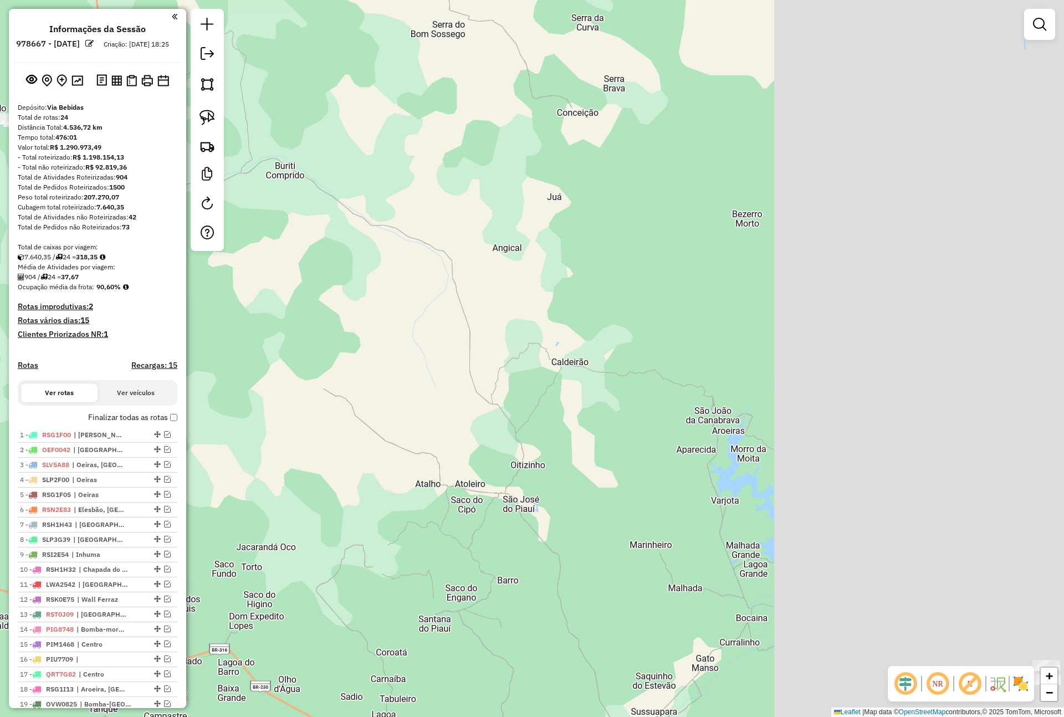
drag, startPoint x: 688, startPoint y: 283, endPoint x: 364, endPoint y: 184, distance: 338.6
click at [364, 184] on div "Janela de atendimento Grade de atendimento Capacidade Transportadoras Veículos …" at bounding box center [532, 358] width 1064 height 717
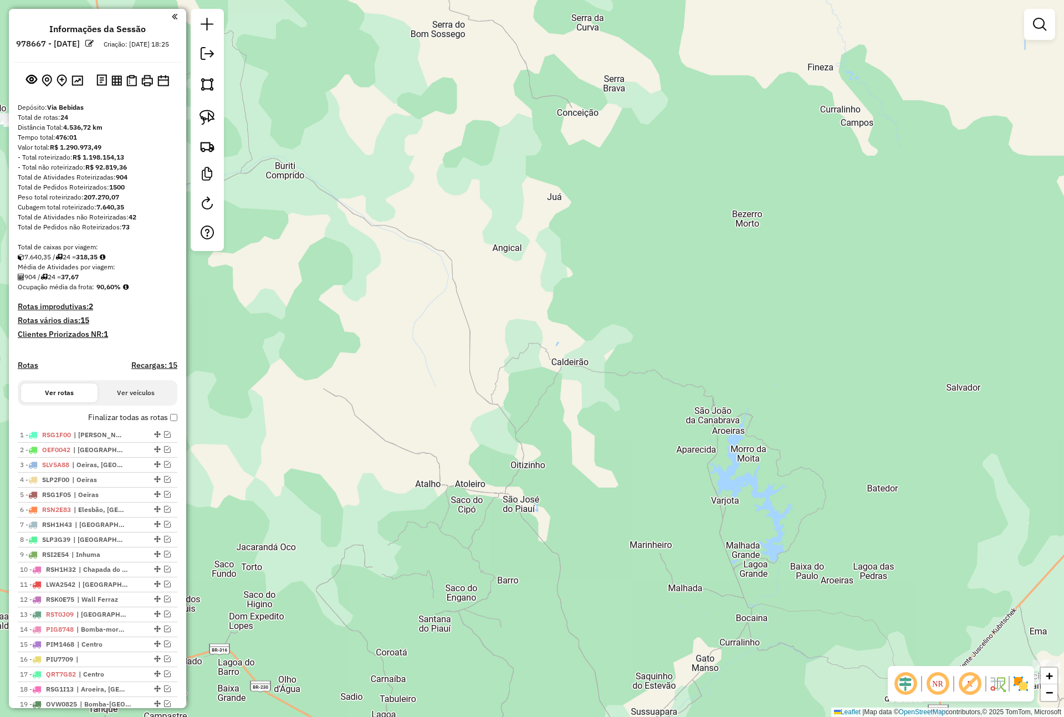
drag, startPoint x: 524, startPoint y: 244, endPoint x: 435, endPoint y: 212, distance: 94.5
click at [437, 212] on div "Janela de atendimento Grade de atendimento Capacidade Transportadoras Veículos …" at bounding box center [532, 358] width 1064 height 717
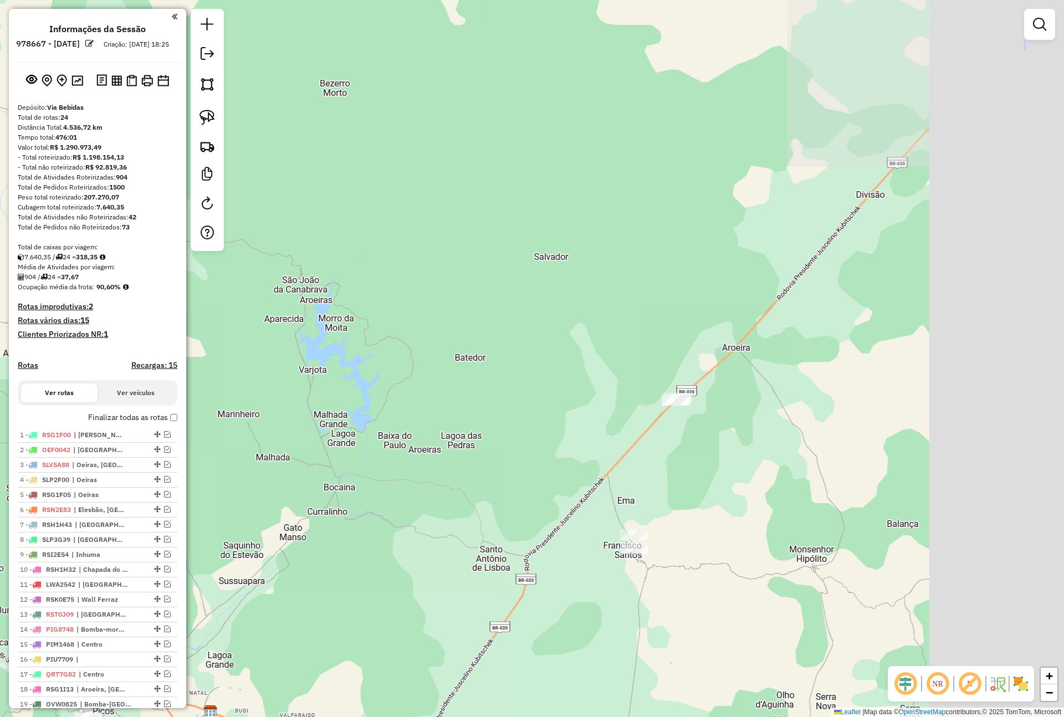
drag, startPoint x: 883, startPoint y: 360, endPoint x: 632, endPoint y: 298, distance: 257.9
click at [632, 298] on div "Janela de atendimento Grade de atendimento Capacidade Transportadoras Veículos …" at bounding box center [532, 358] width 1064 height 717
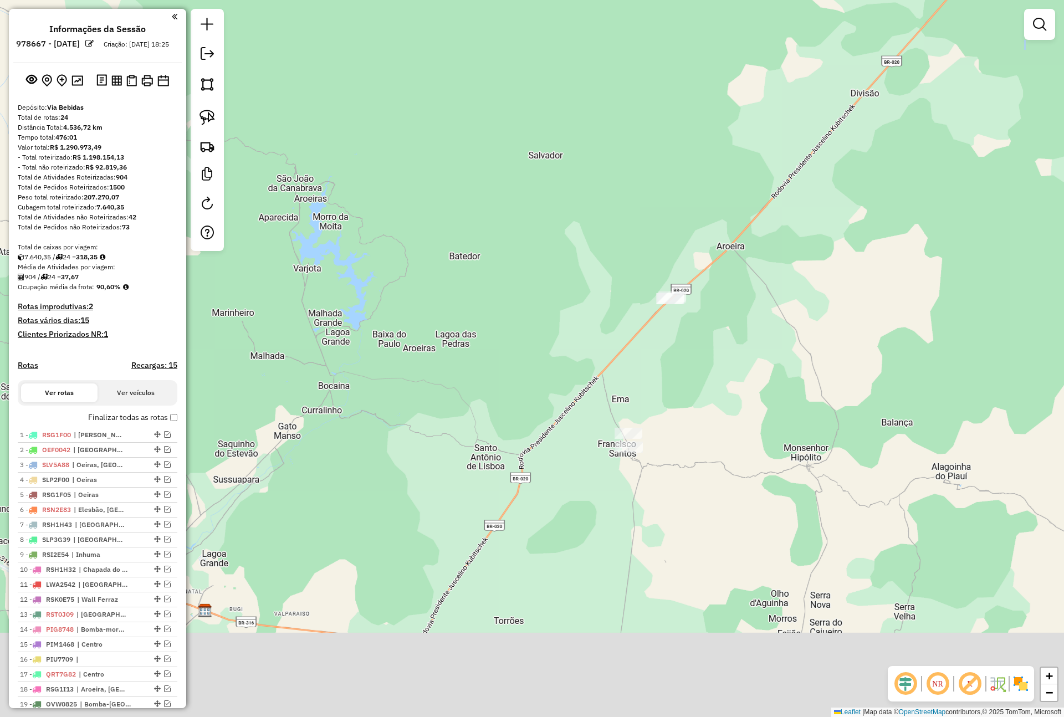
drag, startPoint x: 649, startPoint y: 473, endPoint x: 643, endPoint y: 371, distance: 101.5
click at [643, 371] on div "Janela de atendimento Grade de atendimento Capacidade Transportadoras Veículos …" at bounding box center [532, 358] width 1064 height 717
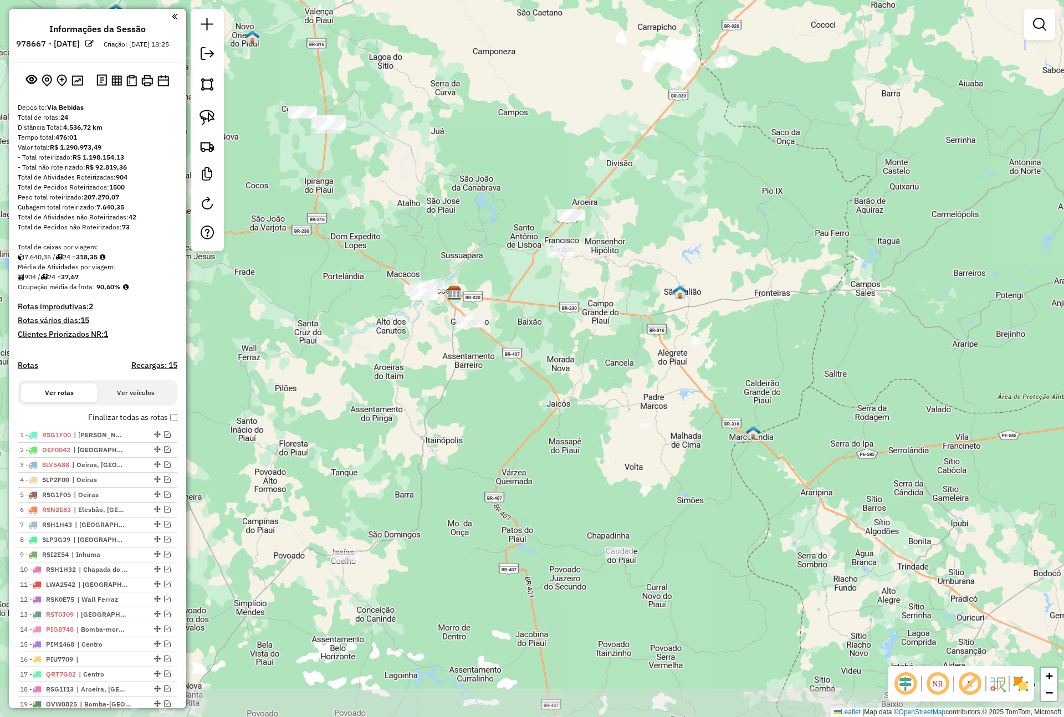
drag, startPoint x: 588, startPoint y: 547, endPoint x: 617, endPoint y: 454, distance: 96.9
click at [617, 454] on div "Janela de atendimento Grade de atendimento Capacidade Transportadoras Veículos …" at bounding box center [532, 358] width 1064 height 717
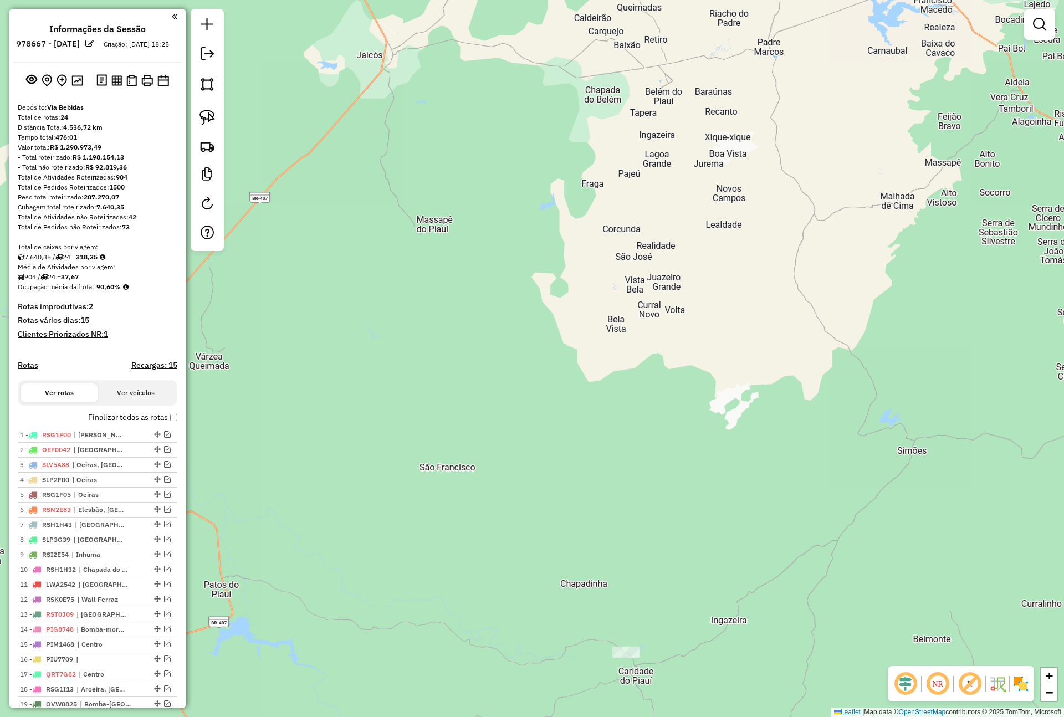
drag, startPoint x: 444, startPoint y: 399, endPoint x: 493, endPoint y: 494, distance: 105.8
click at [492, 494] on div "Janela de atendimento Grade de atendimento Capacidade Transportadoras Veículos …" at bounding box center [532, 358] width 1064 height 717
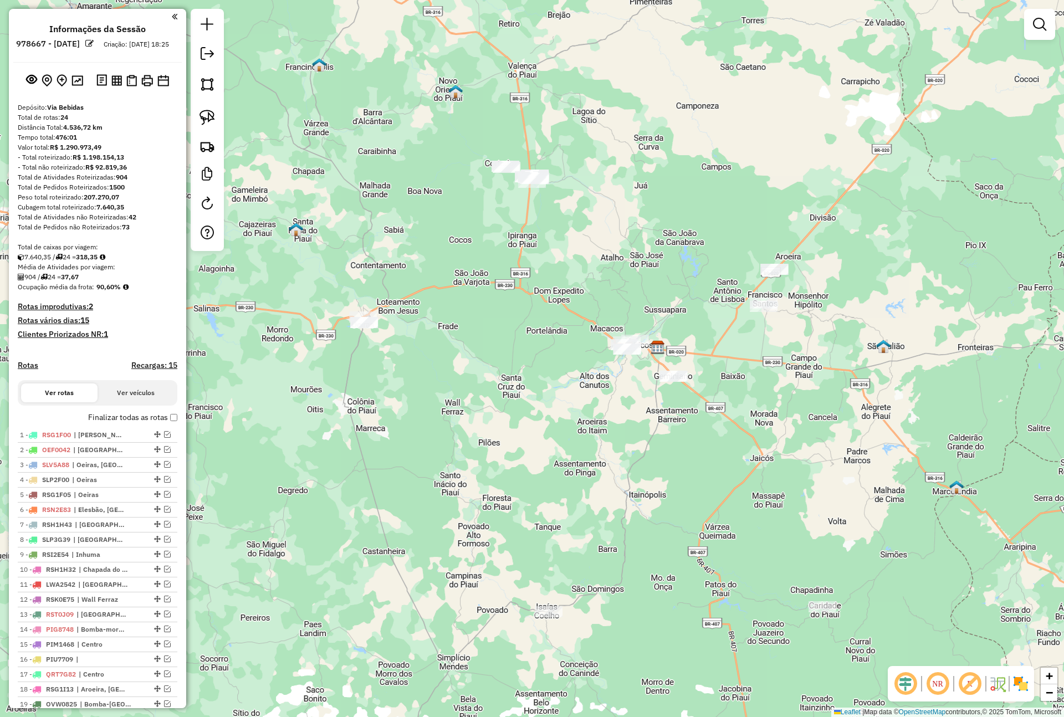
drag, startPoint x: 451, startPoint y: 404, endPoint x: 736, endPoint y: 490, distance: 298.0
click at [736, 490] on div "Janela de atendimento Grade de atendimento Capacidade Transportadoras Veículos …" at bounding box center [532, 358] width 1064 height 717
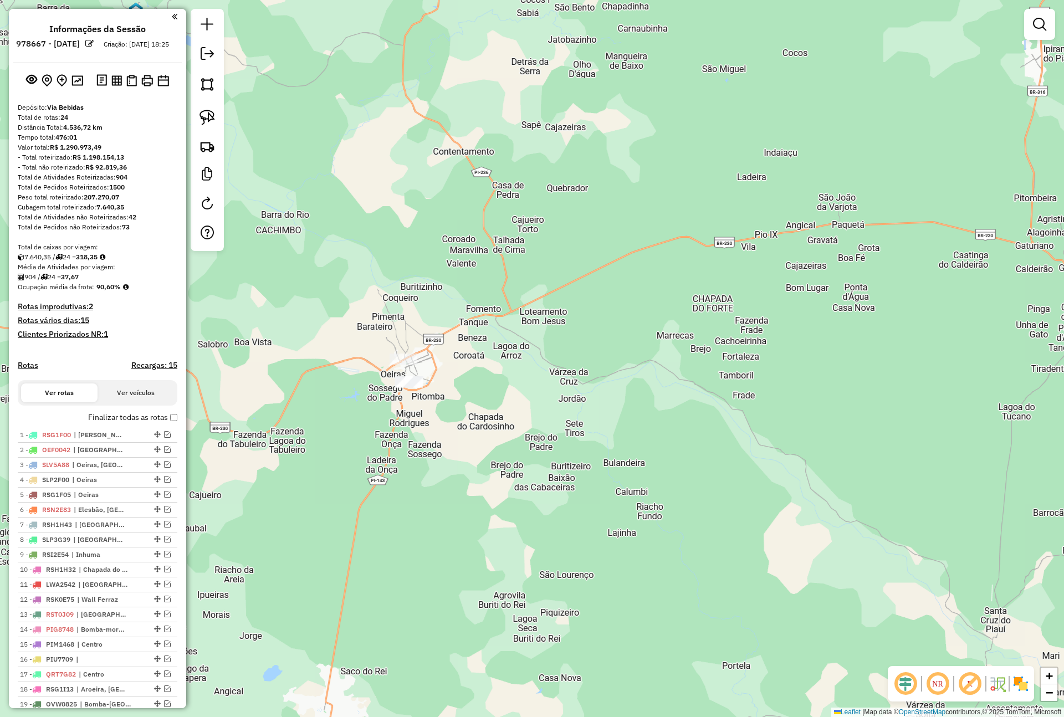
drag, startPoint x: 321, startPoint y: 313, endPoint x: 570, endPoint y: 355, distance: 252.2
click at [570, 355] on div "Janela de atendimento Grade de atendimento Capacidade Transportadoras Veículos …" at bounding box center [532, 358] width 1064 height 717
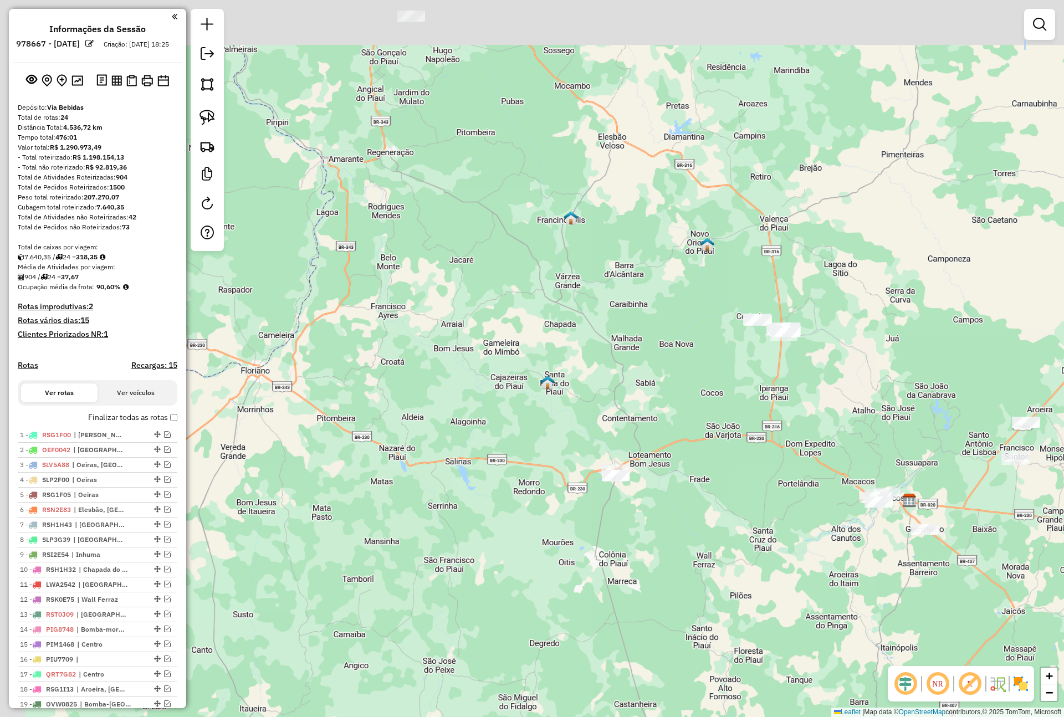
drag, startPoint x: 532, startPoint y: 266, endPoint x: 606, endPoint y: 394, distance: 146.9
click at [606, 394] on div "Janela de atendimento Grade de atendimento Capacidade Transportadoras Veículos …" at bounding box center [532, 358] width 1064 height 717
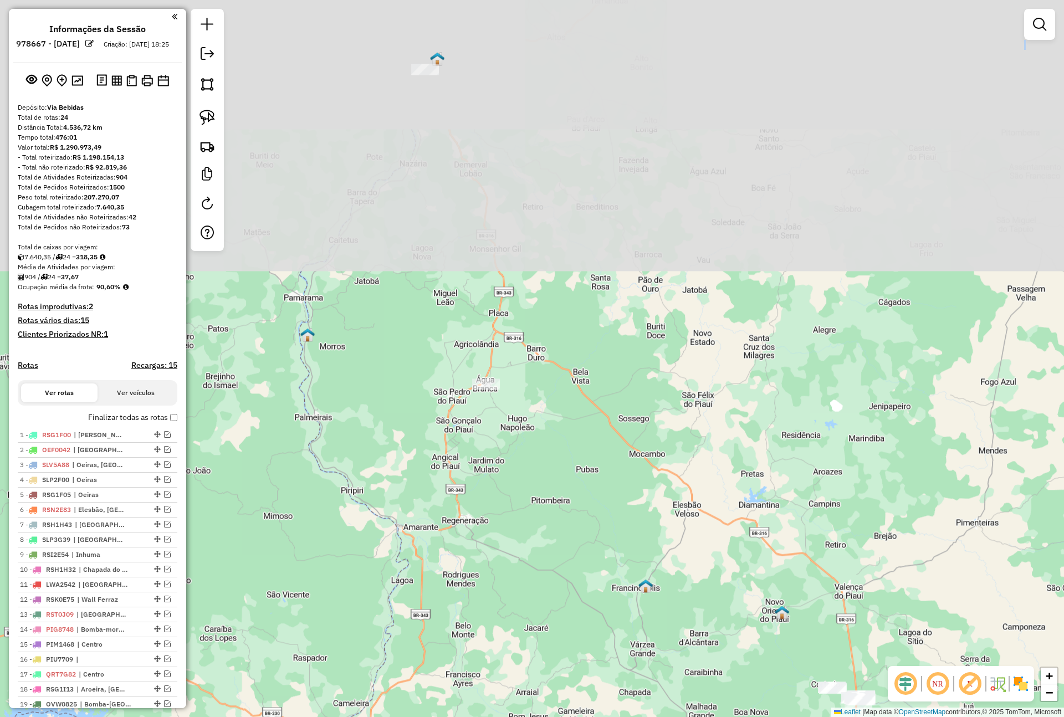
drag, startPoint x: 520, startPoint y: 180, endPoint x: 515, endPoint y: 435, distance: 255.5
click at [587, 537] on div "Janela de atendimento Grade de atendimento Capacidade Transportadoras Veículos …" at bounding box center [532, 358] width 1064 height 717
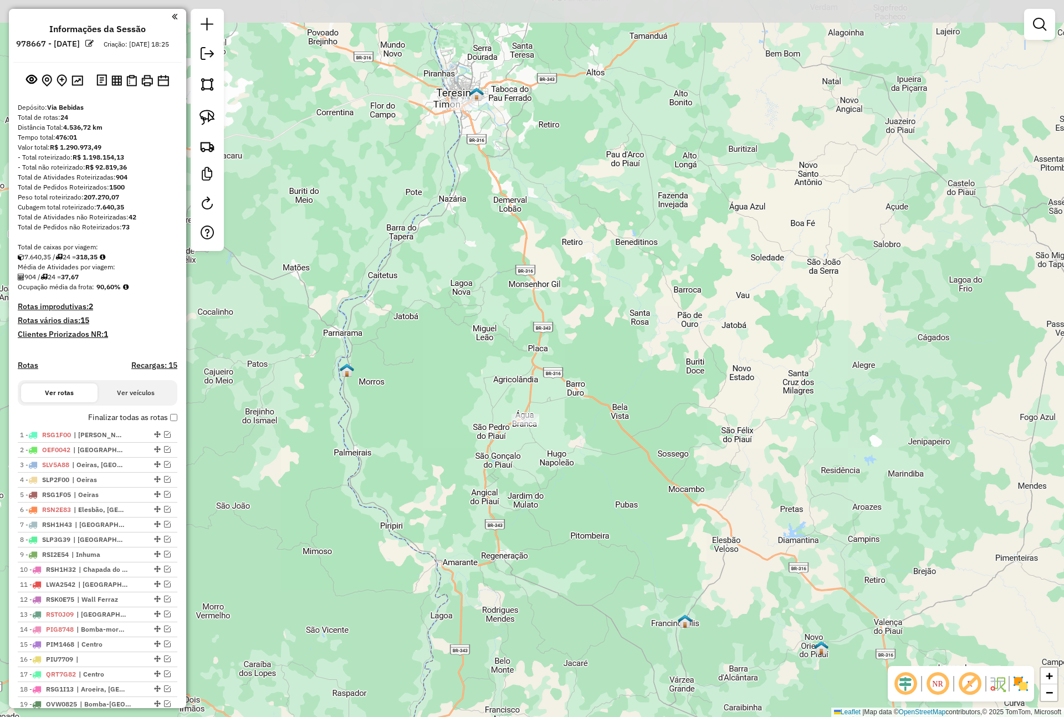
drag, startPoint x: 582, startPoint y: 524, endPoint x: 522, endPoint y: 249, distance: 280.6
click at [524, 255] on div "Janela de atendimento Grade de atendimento Capacidade Transportadoras Veículos …" at bounding box center [532, 358] width 1064 height 717
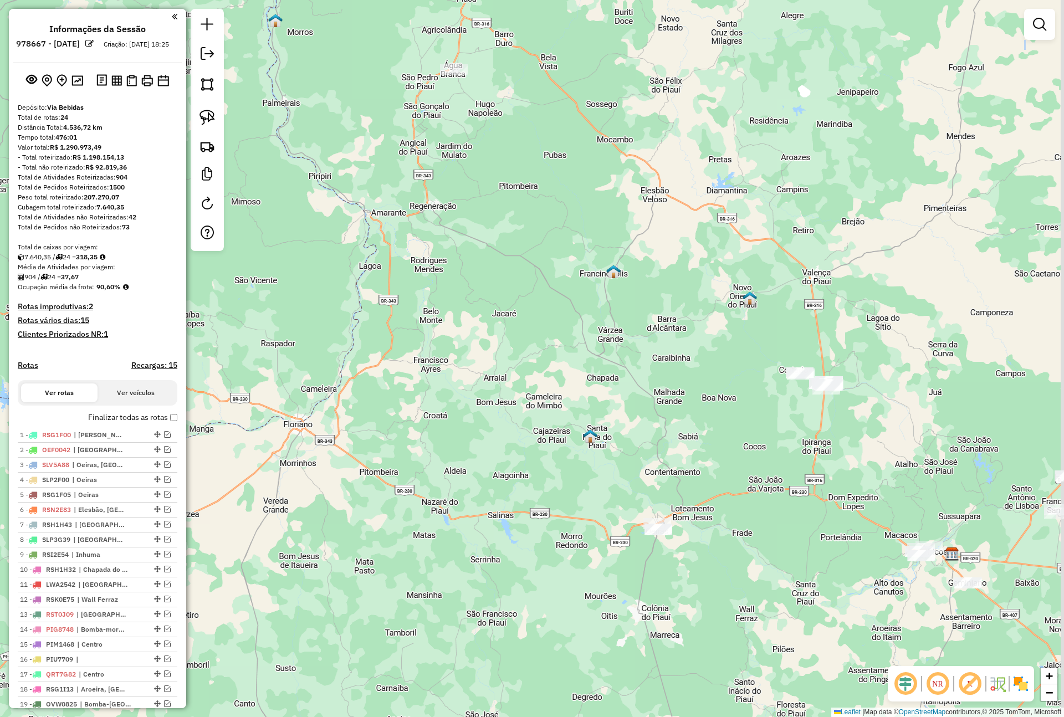
drag, startPoint x: 563, startPoint y: 435, endPoint x: 535, endPoint y: 313, distance: 125.7
click at [535, 313] on div "Janela de atendimento Grade de atendimento Capacidade Transportadoras Veículos …" at bounding box center [532, 358] width 1064 height 717
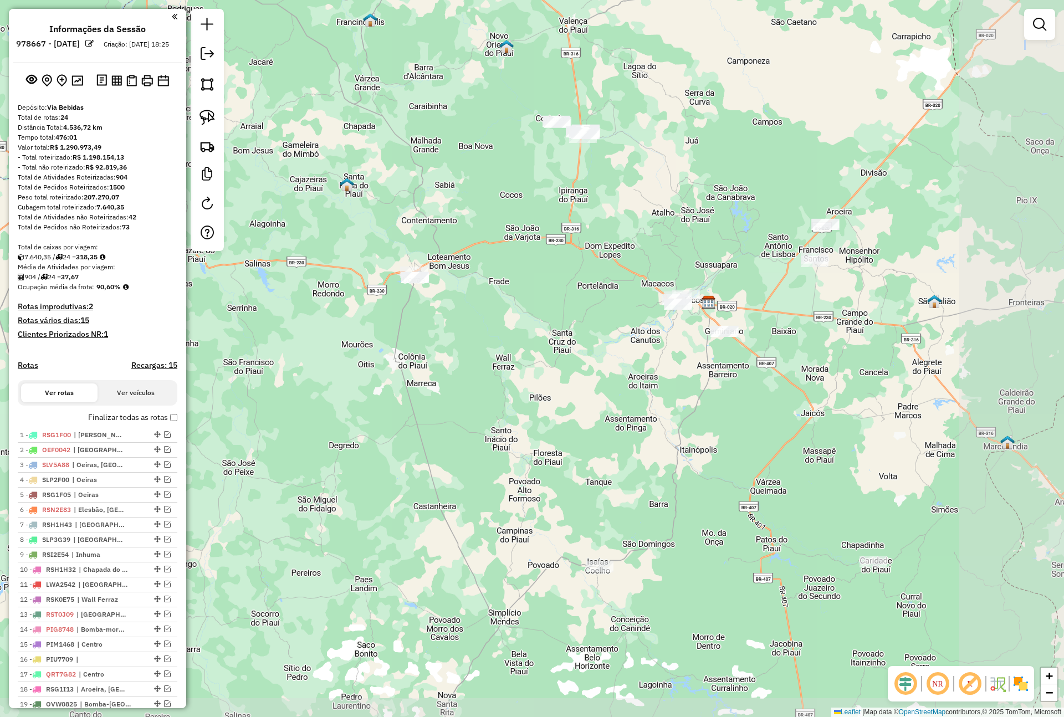
drag, startPoint x: 729, startPoint y: 458, endPoint x: 512, endPoint y: 320, distance: 256.4
click at [512, 320] on div "Janela de atendimento Grade de atendimento Capacidade Transportadoras Veículos …" at bounding box center [532, 358] width 1064 height 717
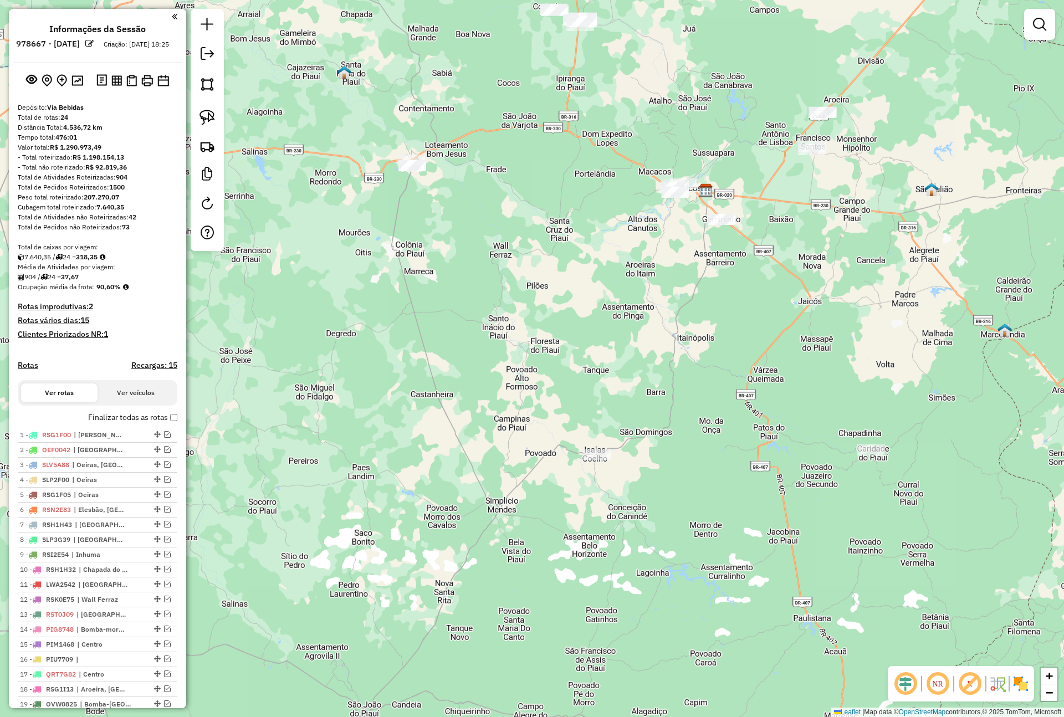
drag, startPoint x: 690, startPoint y: 376, endPoint x: 687, endPoint y: 255, distance: 121.4
click at [687, 257] on div "Janela de atendimento Grade de atendimento Capacidade Transportadoras Veículos …" at bounding box center [532, 358] width 1064 height 717
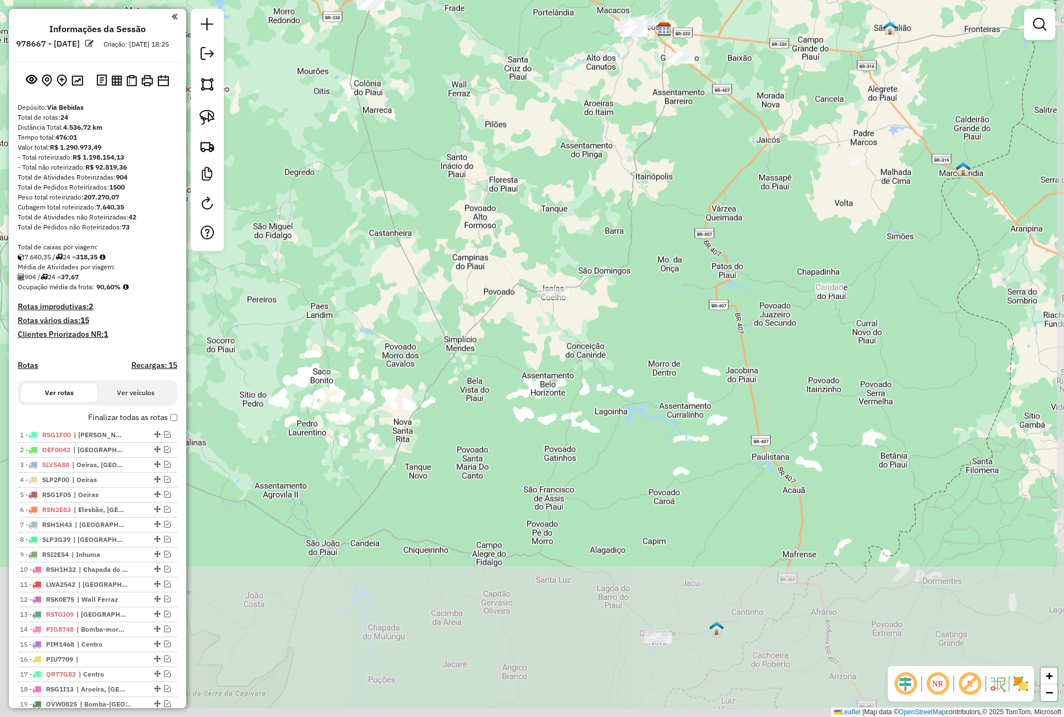
drag, startPoint x: 773, startPoint y: 489, endPoint x: 729, endPoint y: 331, distance: 164.5
click at [729, 331] on div "Janela de atendimento Grade de atendimento Capacidade Transportadoras Veículos …" at bounding box center [532, 358] width 1064 height 717
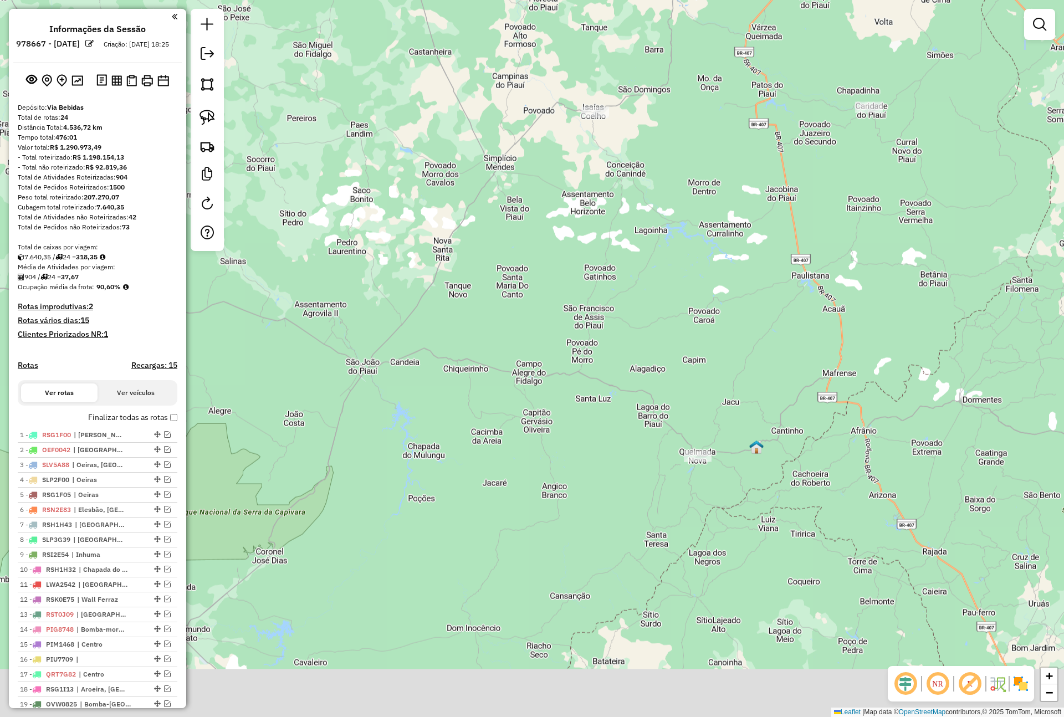
drag, startPoint x: 727, startPoint y: 535, endPoint x: 770, endPoint y: 358, distance: 182.4
click at [770, 358] on div "Janela de atendimento Grade de atendimento Capacidade Transportadoras Veículos …" at bounding box center [532, 358] width 1064 height 717
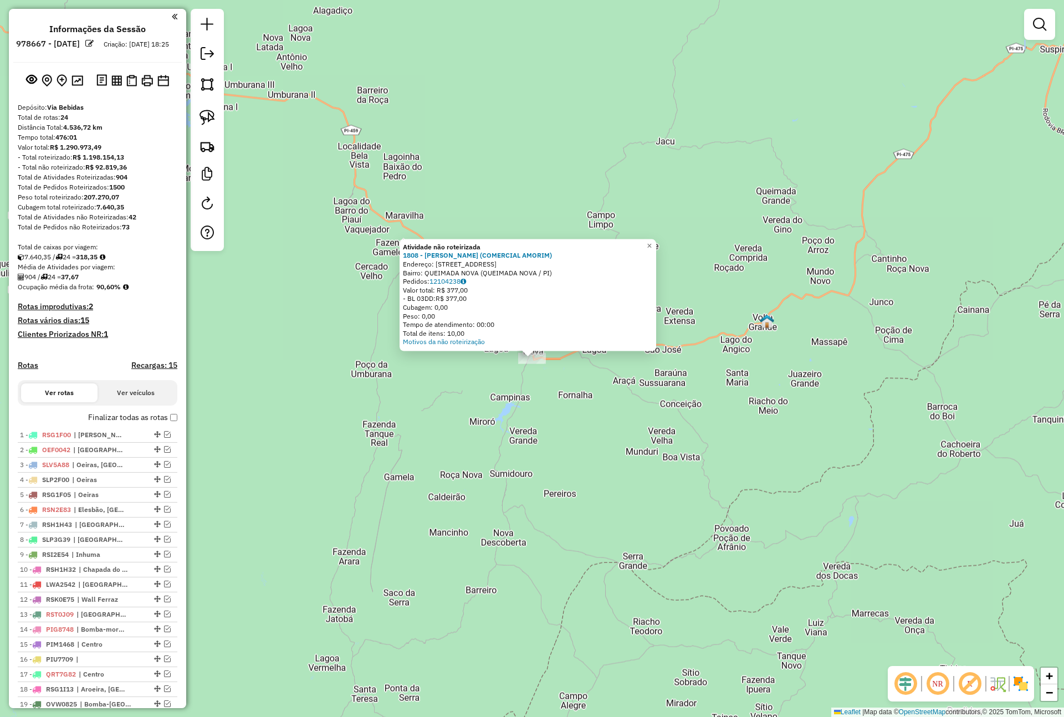
click at [575, 456] on div "Atividade não roteirizada 1808 - LUIS EDUARDO NUNES AMORIM (COMERCIAL AMORIM) E…" at bounding box center [532, 358] width 1064 height 717
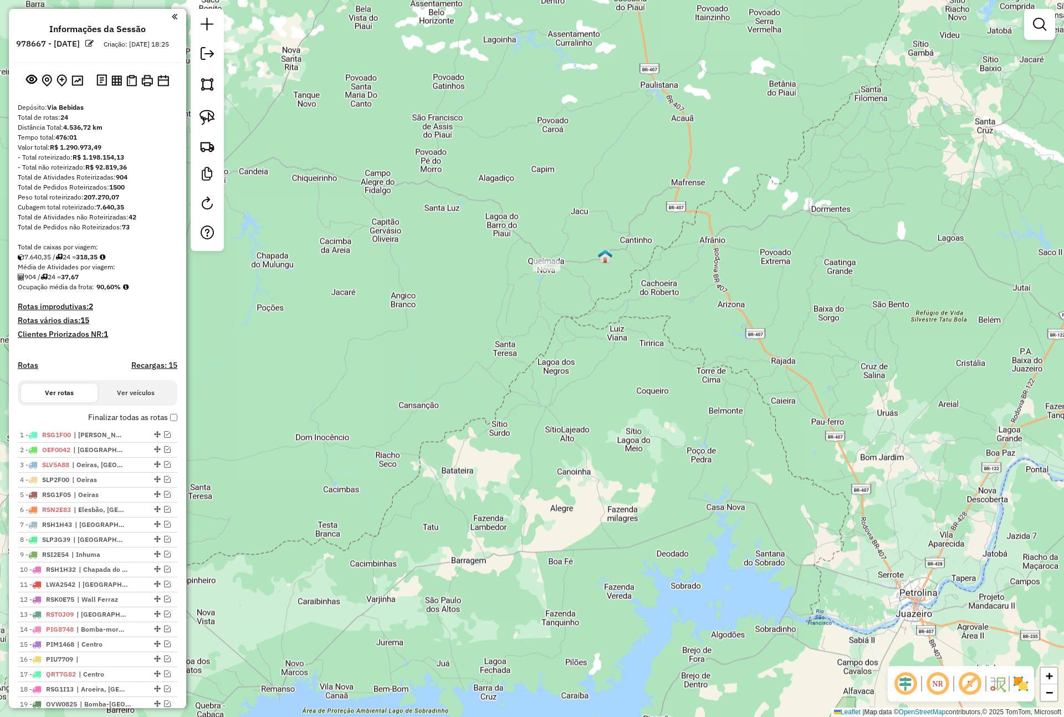
drag, startPoint x: 598, startPoint y: 499, endPoint x: 581, endPoint y: 332, distance: 167.2
click at [581, 332] on div "Janela de atendimento Grade de atendimento Capacidade Transportadoras Veículos …" at bounding box center [532, 358] width 1064 height 717
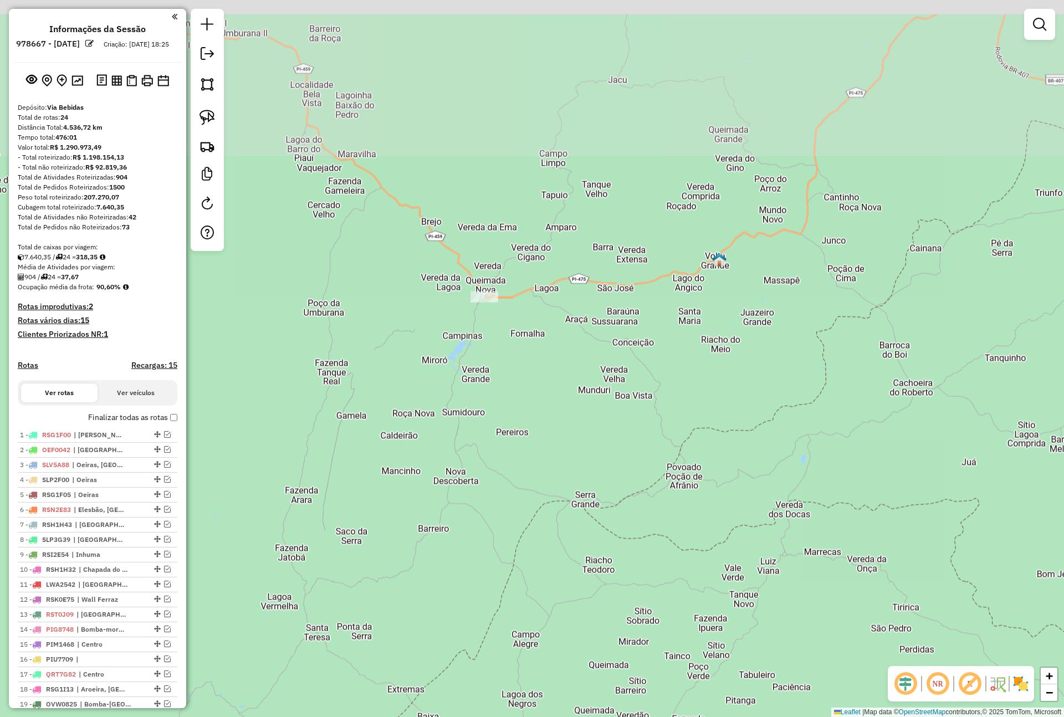
drag, startPoint x: 460, startPoint y: 212, endPoint x: 495, endPoint y: 401, distance: 192.1
click at [495, 401] on div "Janela de atendimento Grade de atendimento Capacidade Transportadoras Veículos …" at bounding box center [532, 358] width 1064 height 717
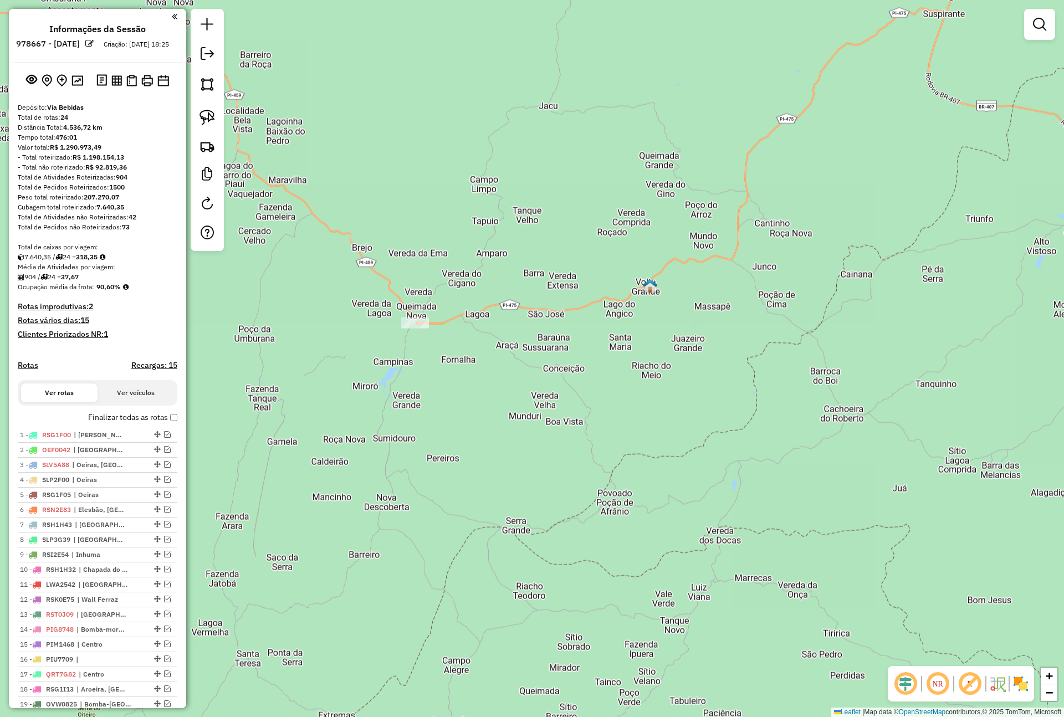
drag, startPoint x: 632, startPoint y: 268, endPoint x: 562, endPoint y: 293, distance: 74.7
click at [562, 293] on div "Janela de atendimento Grade de atendimento Capacidade Transportadoras Veículos …" at bounding box center [532, 358] width 1064 height 717
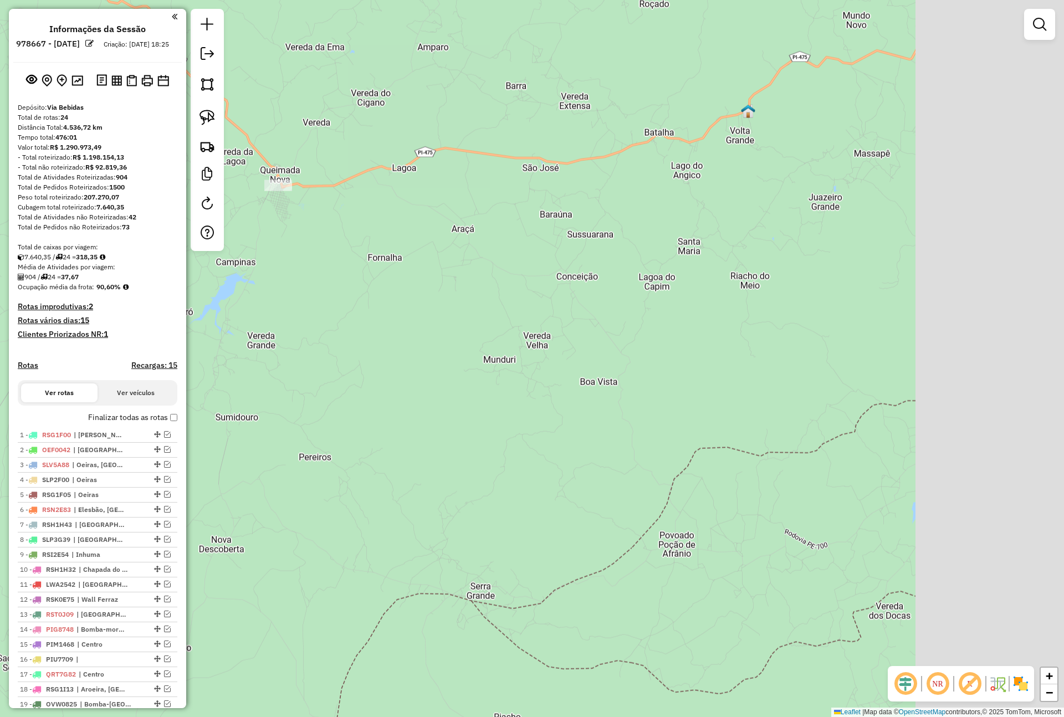
click at [487, 323] on div "Janela de atendimento Grade de atendimento Capacidade Transportadoras Veículos …" at bounding box center [532, 358] width 1064 height 717
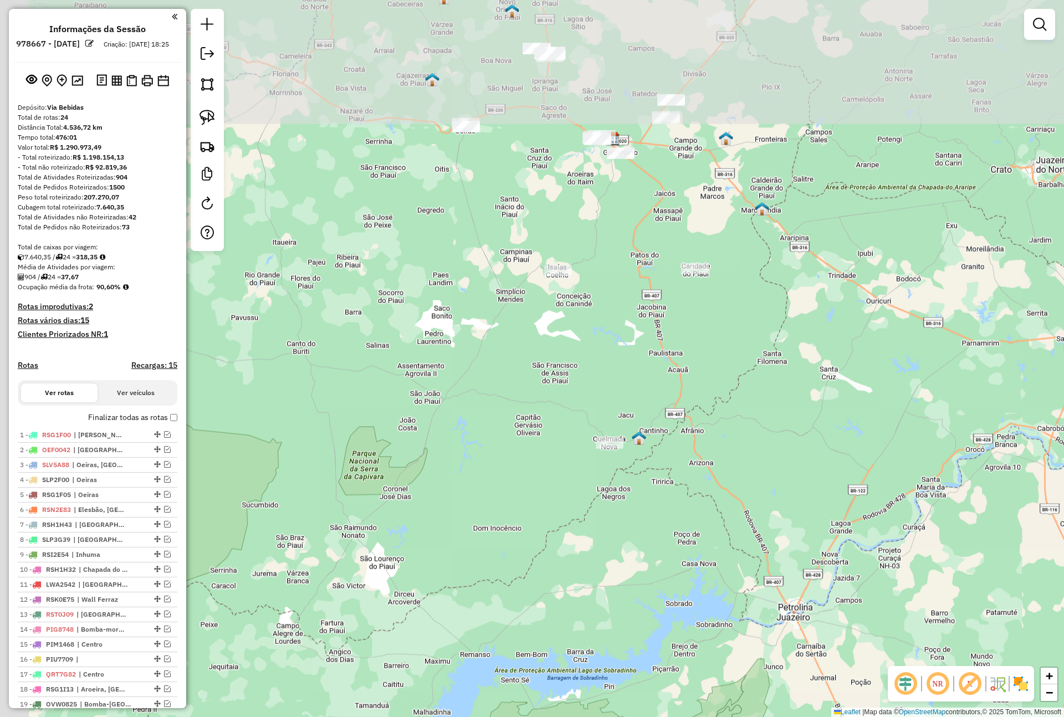
drag, startPoint x: 613, startPoint y: 401, endPoint x: 684, endPoint y: 534, distance: 150.4
click at [665, 615] on div "Janela de atendimento Grade de atendimento Capacidade Transportadoras Veículos …" at bounding box center [532, 358] width 1064 height 717
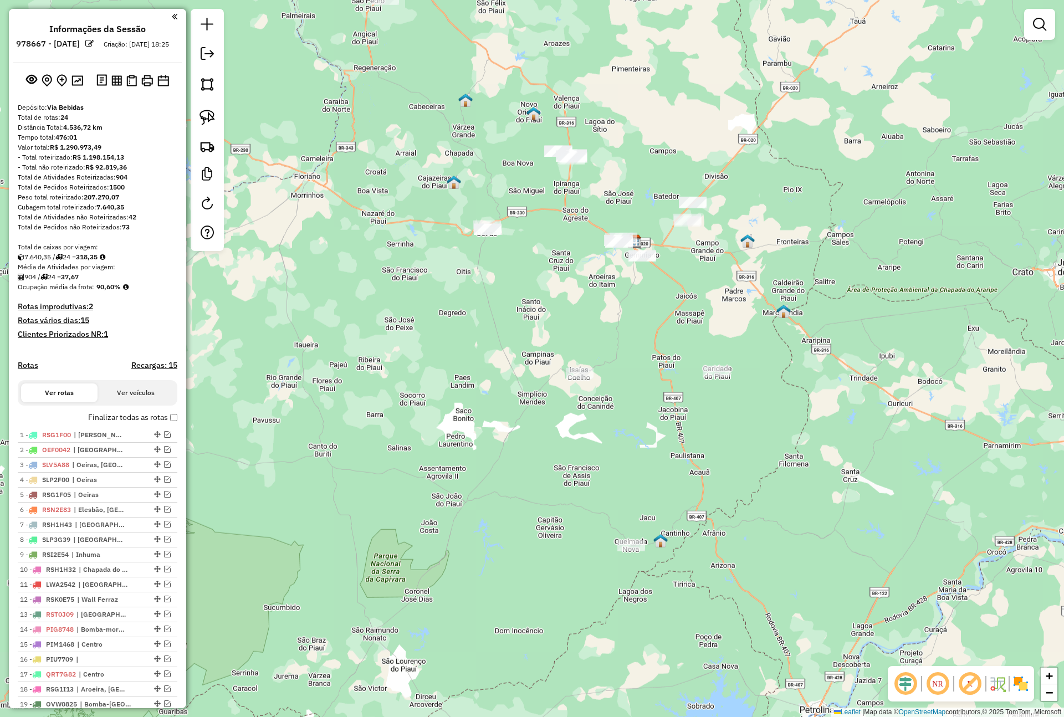
drag, startPoint x: 665, startPoint y: 367, endPoint x: 665, endPoint y: 389, distance: 21.6
click at [665, 389] on div "Janela de atendimento Grade de atendimento Capacidade Transportadoras Veículos …" at bounding box center [532, 358] width 1064 height 717
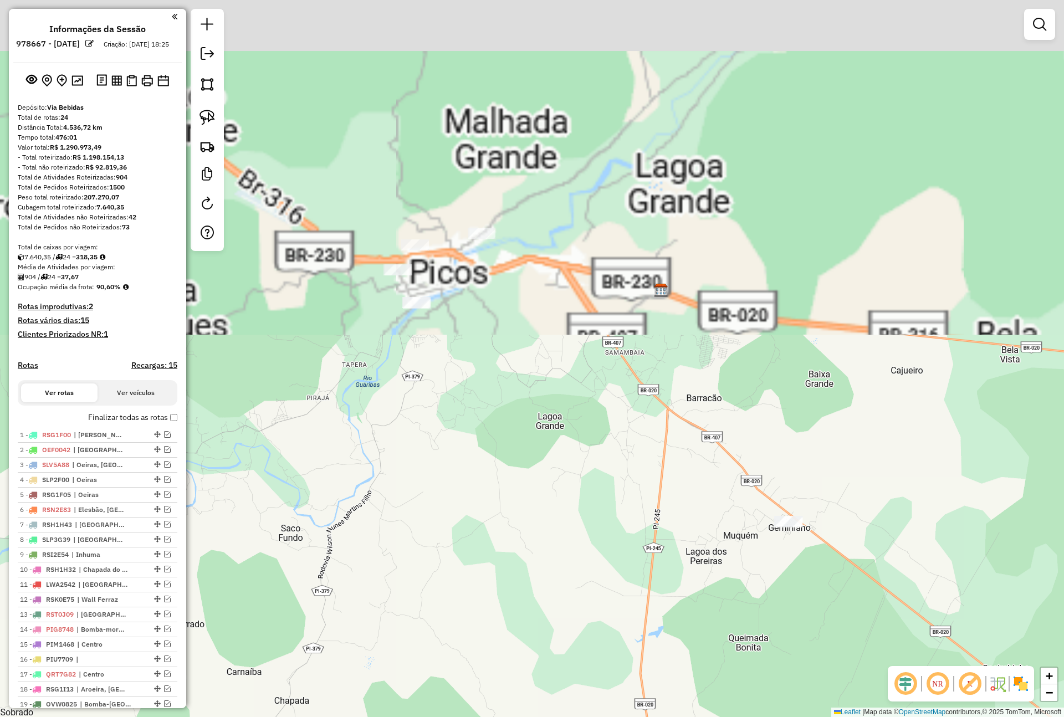
drag, startPoint x: 578, startPoint y: 238, endPoint x: 569, endPoint y: 552, distance: 313.7
click at [569, 552] on div "Janela de atendimento Grade de atendimento Capacidade Transportadoras Veículos …" at bounding box center [532, 358] width 1064 height 717
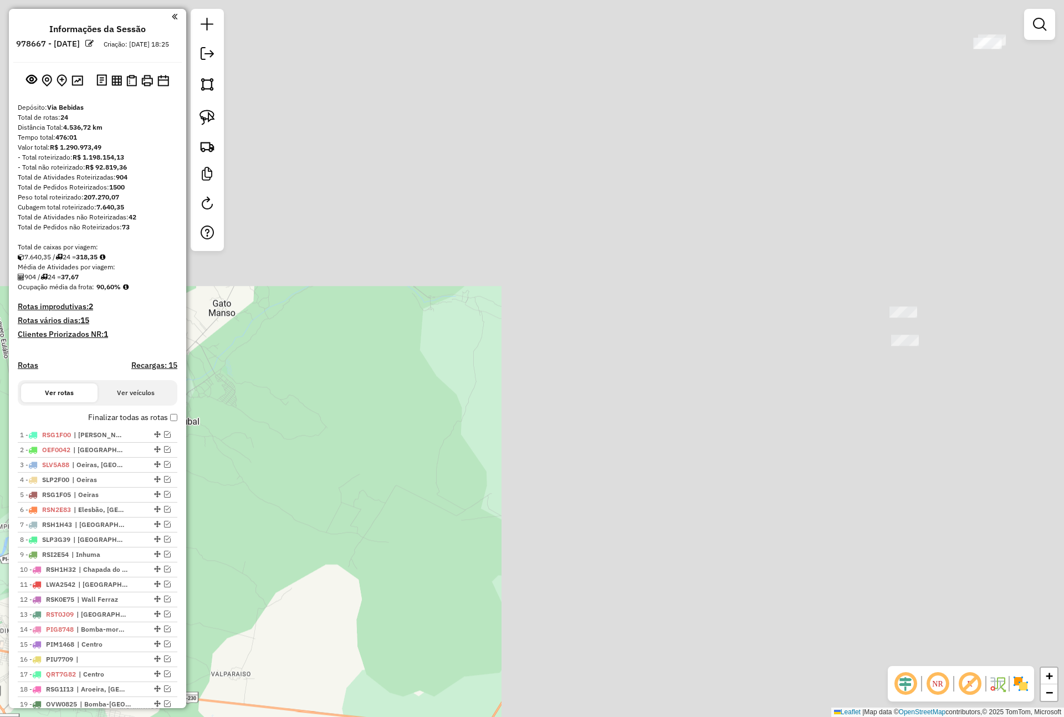
drag, startPoint x: 793, startPoint y: 217, endPoint x: 183, endPoint y: 617, distance: 729.5
click at [183, 617] on hb-router-mapa "Informações da Sessão 978667 - 13/08/2025 Criação: 12/08/2025 18:25 Depósito: V…" at bounding box center [532, 358] width 1064 height 717
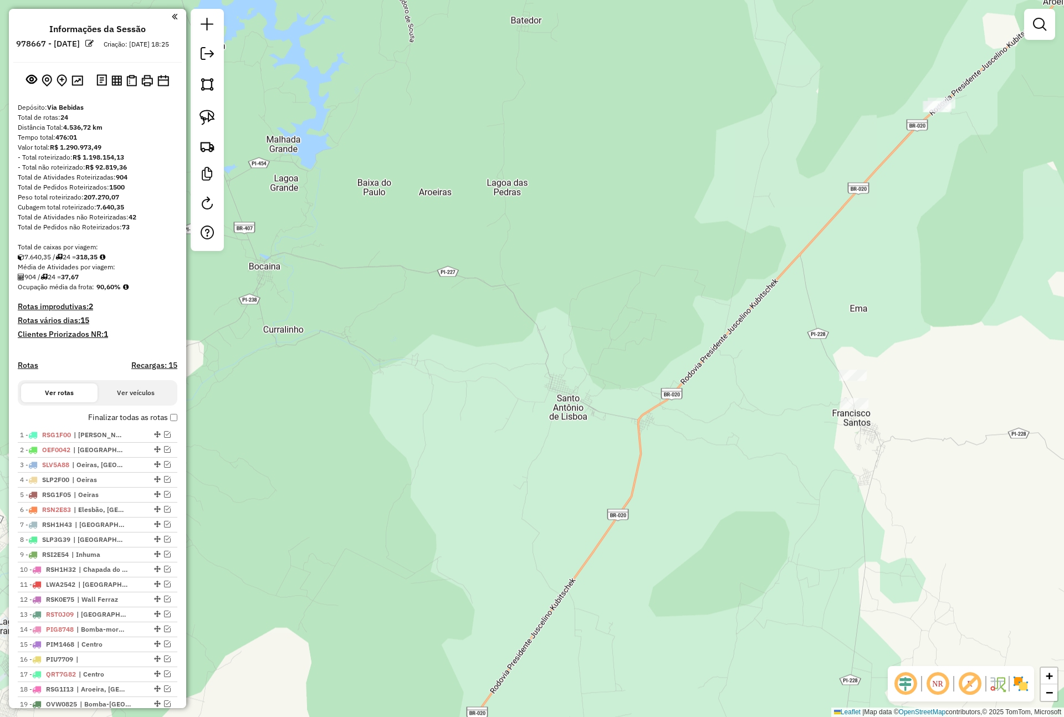
drag, startPoint x: 940, startPoint y: 243, endPoint x: 843, endPoint y: 278, distance: 103.0
click at [846, 278] on div "Janela de atendimento Grade de atendimento Capacidade Transportadoras Veículos …" at bounding box center [532, 358] width 1064 height 717
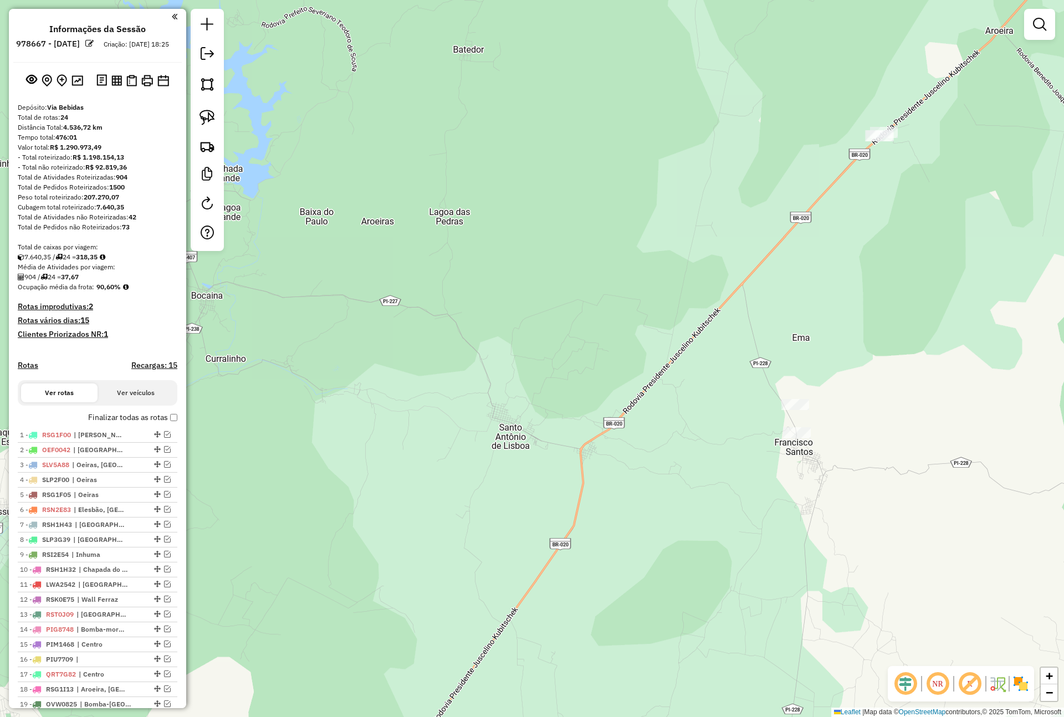
drag, startPoint x: 719, startPoint y: 389, endPoint x: 337, endPoint y: 199, distance: 425.9
click at [719, 399] on div "Janela de atendimento Grade de atendimento Capacidade Transportadoras Veículos …" at bounding box center [532, 358] width 1064 height 717
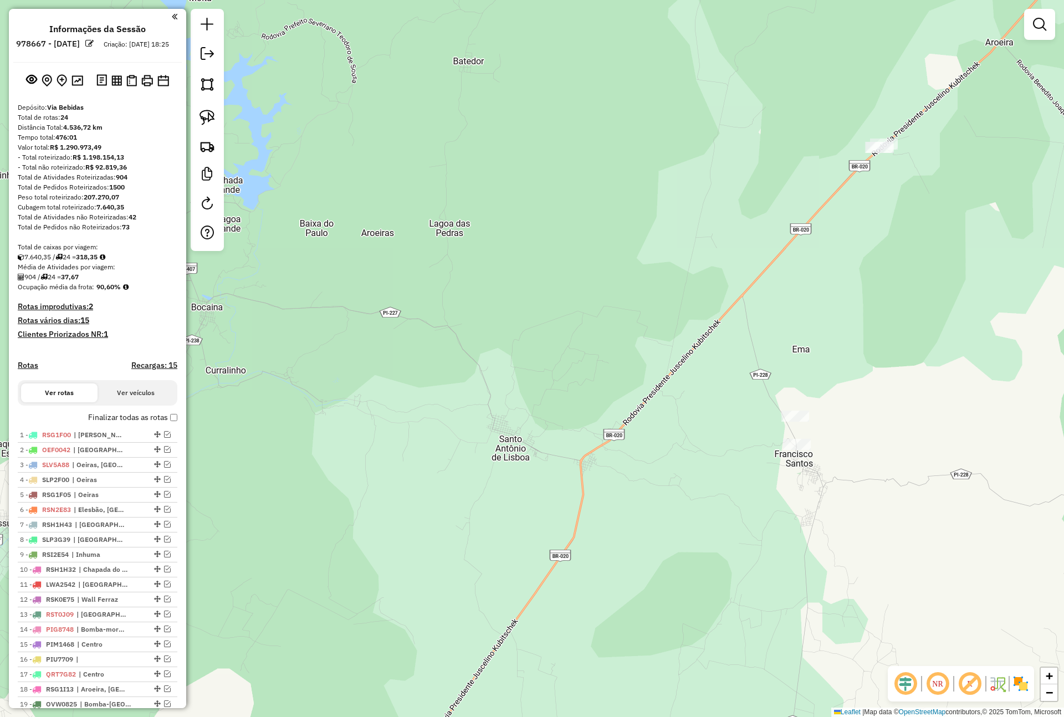
drag, startPoint x: 336, startPoint y: 238, endPoint x: 480, endPoint y: 331, distance: 172.0
click at [464, 343] on div "Janela de atendimento Grade de atendimento Capacidade Transportadoras Veículos …" at bounding box center [532, 358] width 1064 height 717
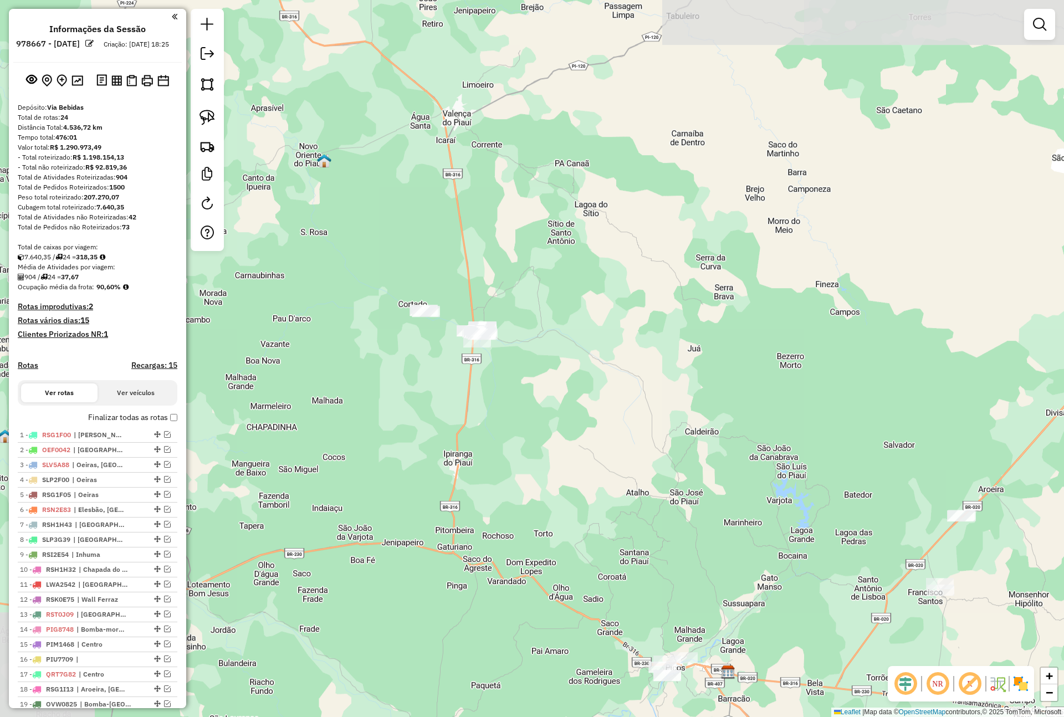
drag, startPoint x: 438, startPoint y: 295, endPoint x: 766, endPoint y: 485, distance: 379.8
click at [766, 485] on div "Janela de atendimento Grade de atendimento Capacidade Transportadoras Veículos …" at bounding box center [532, 358] width 1064 height 717
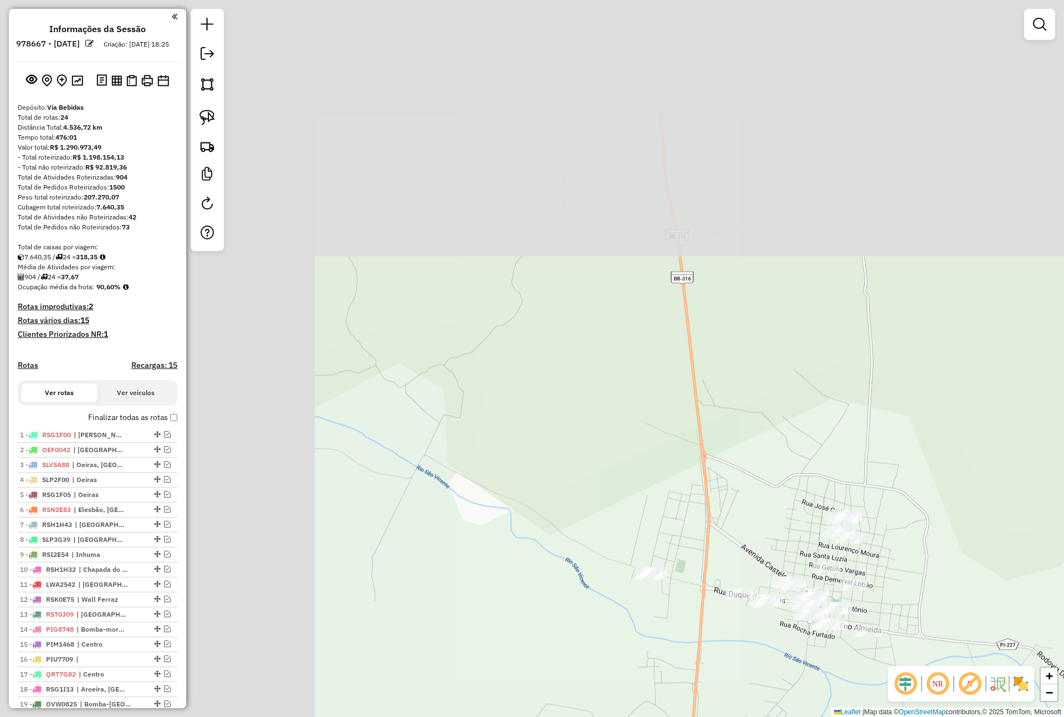
drag, startPoint x: 326, startPoint y: 348, endPoint x: 788, endPoint y: 709, distance: 586.2
click at [788, 709] on div "Janela de atendimento Grade de atendimento Capacidade Transportadoras Veículos …" at bounding box center [532, 358] width 1064 height 717
